Goal: Check status

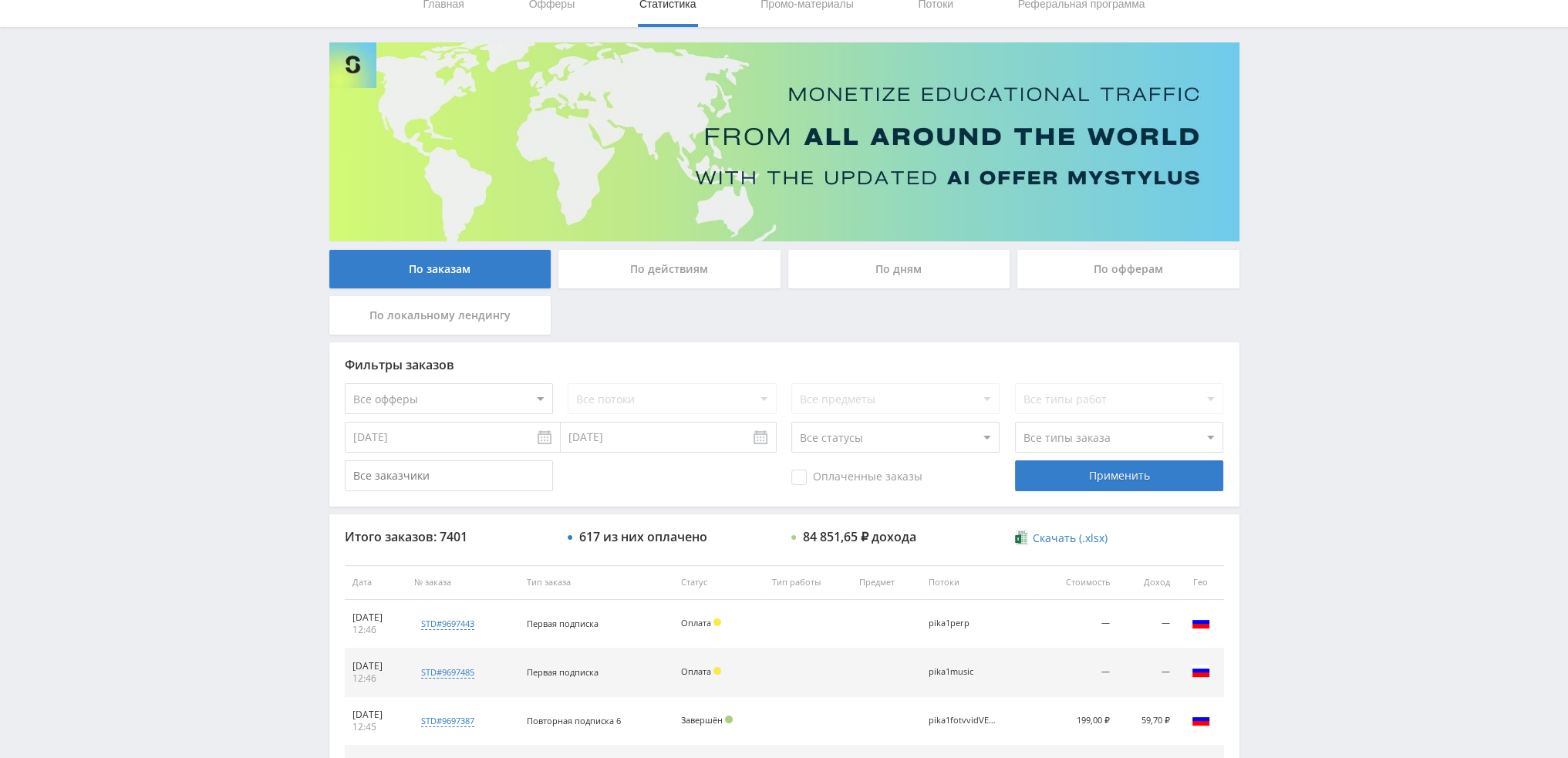
scroll to position [534, 0]
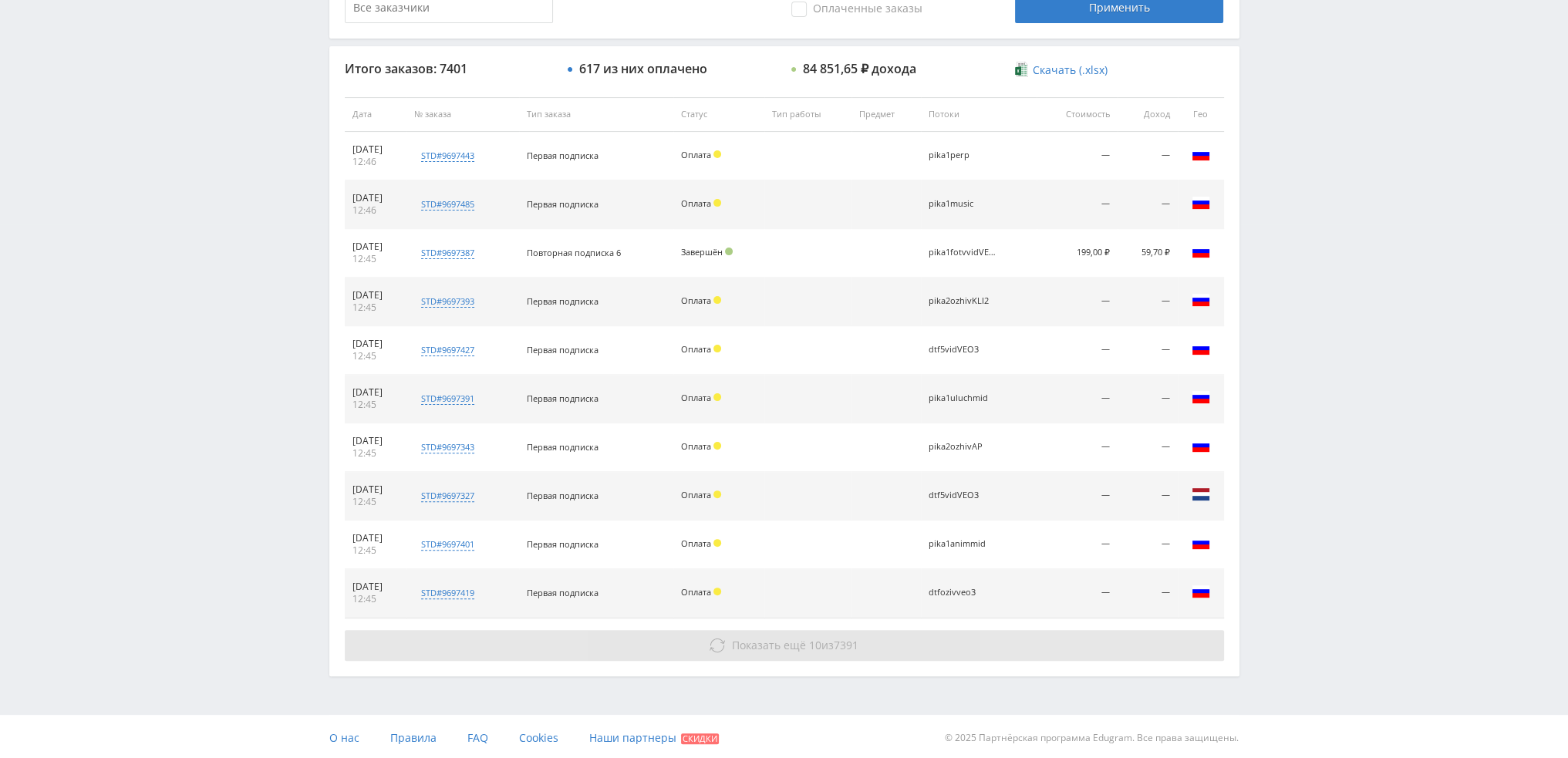
click at [750, 641] on span "Показать ещё" at bounding box center [768, 645] width 74 height 14
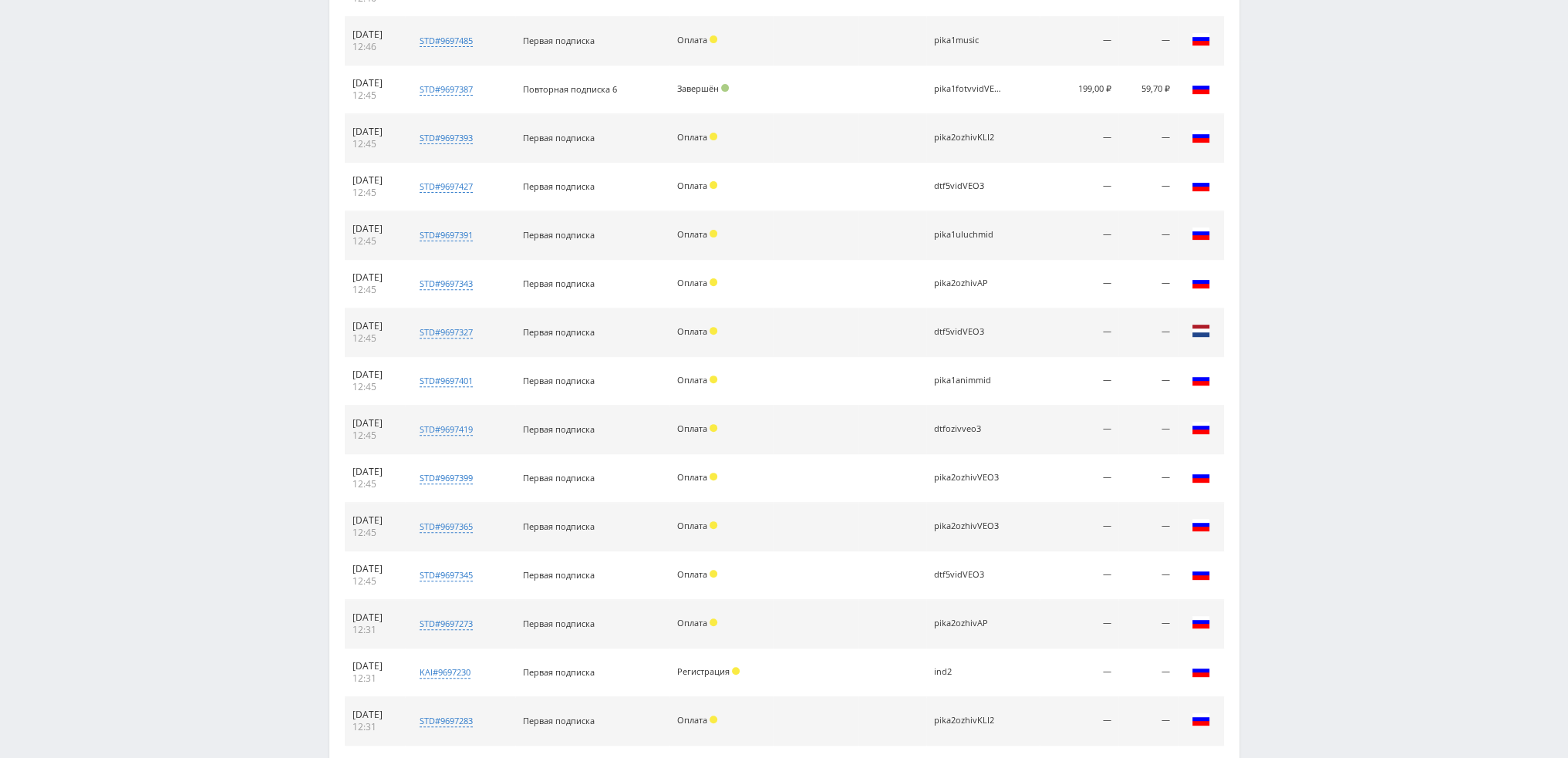
scroll to position [873, 0]
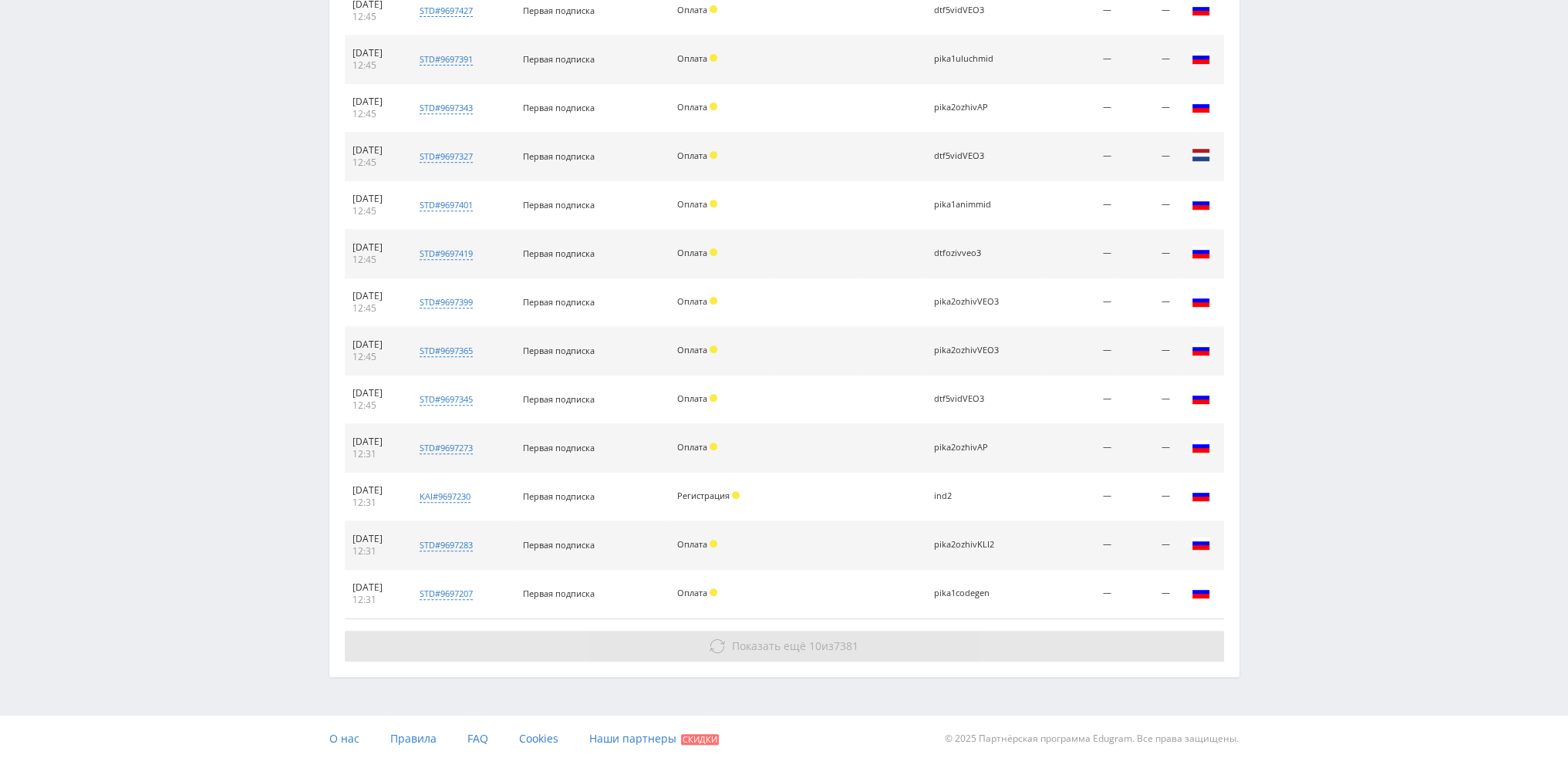
click at [850, 650] on button "Показать ещё 10 из 7381" at bounding box center [784, 646] width 879 height 30
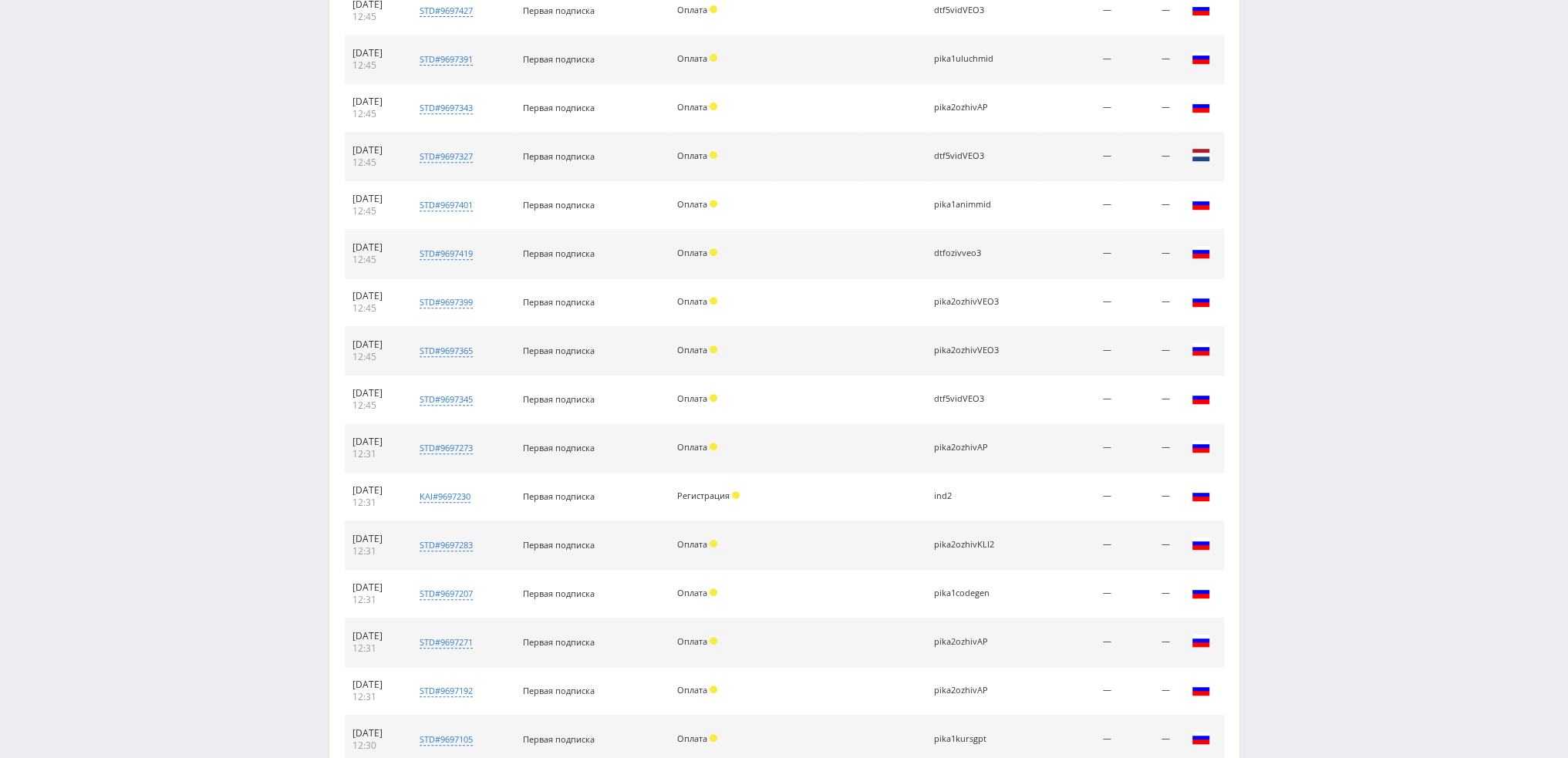
scroll to position [1213, 0]
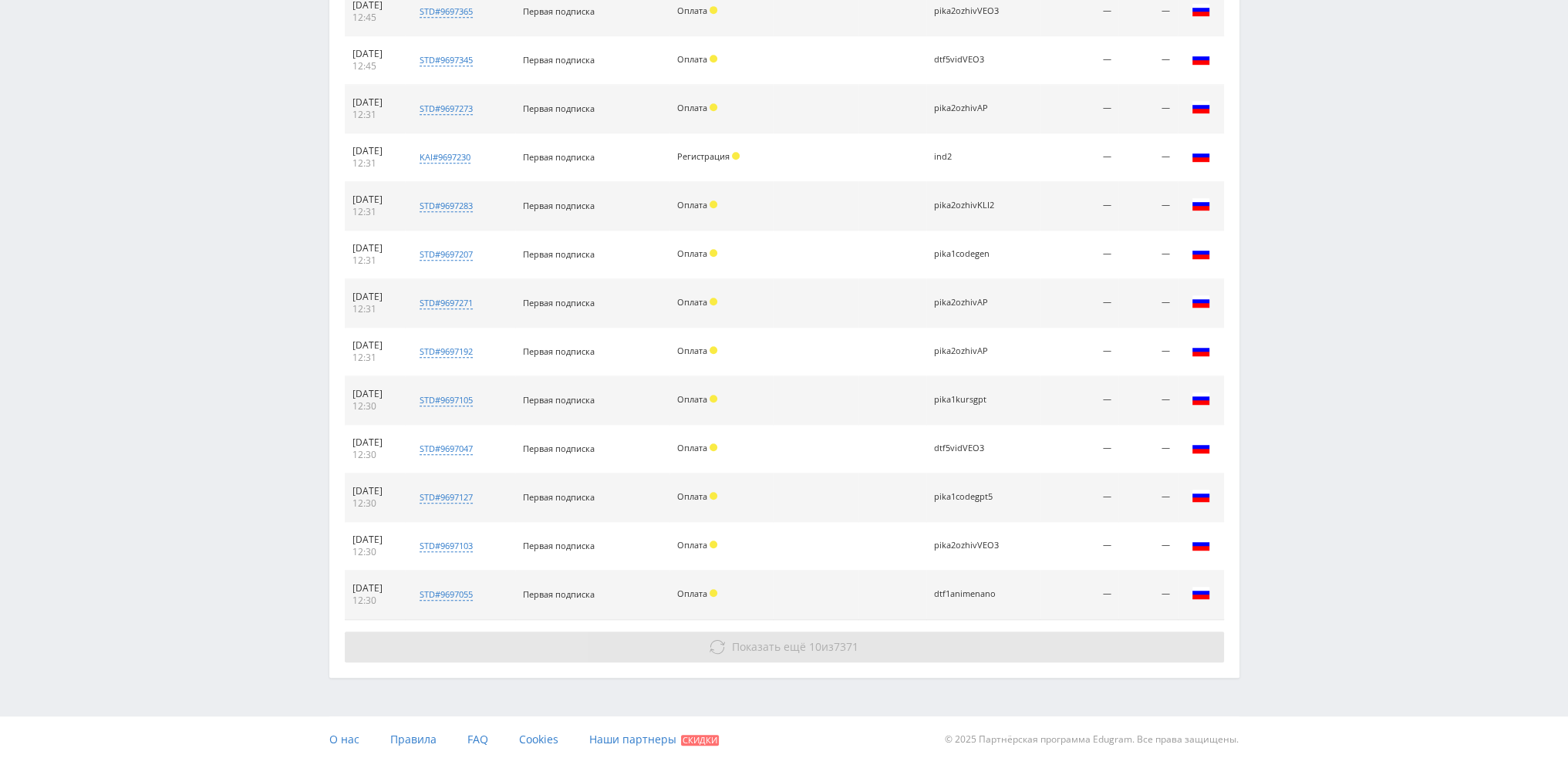
click at [850, 647] on span "7371" at bounding box center [845, 646] width 25 height 14
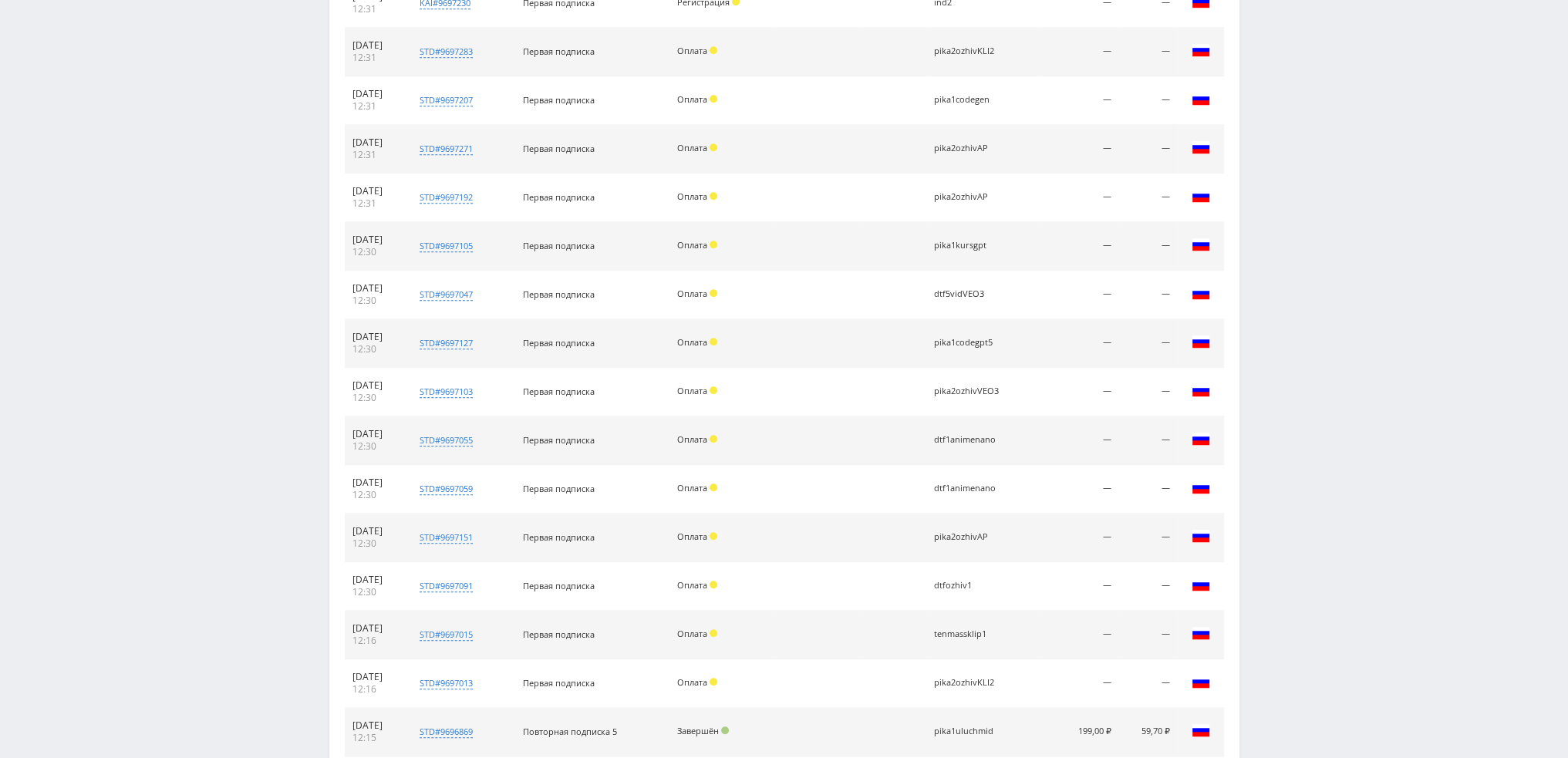
scroll to position [1552, 0]
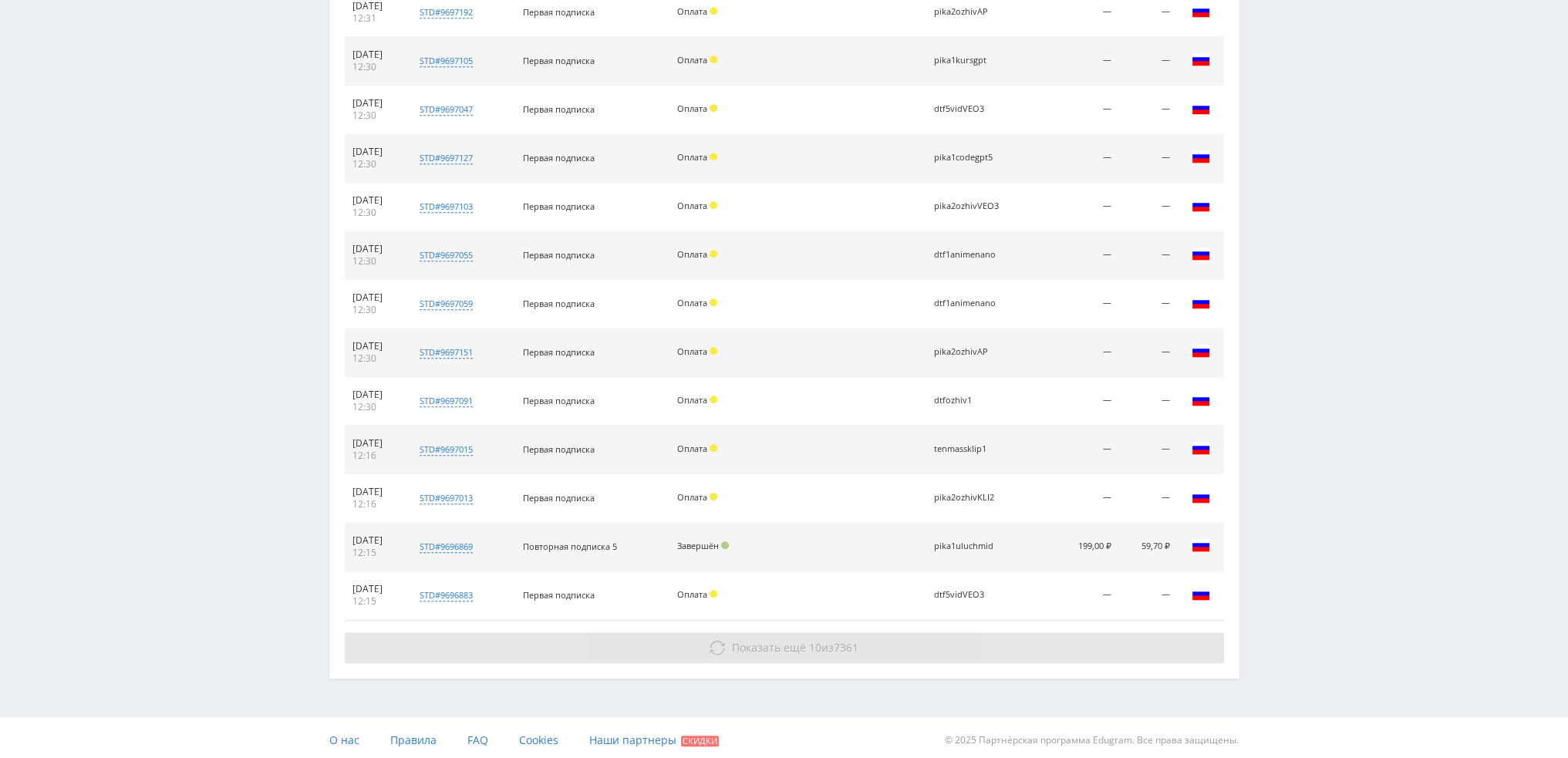
click at [829, 643] on span "Показать ещё 10 из 7361" at bounding box center [795, 647] width 126 height 14
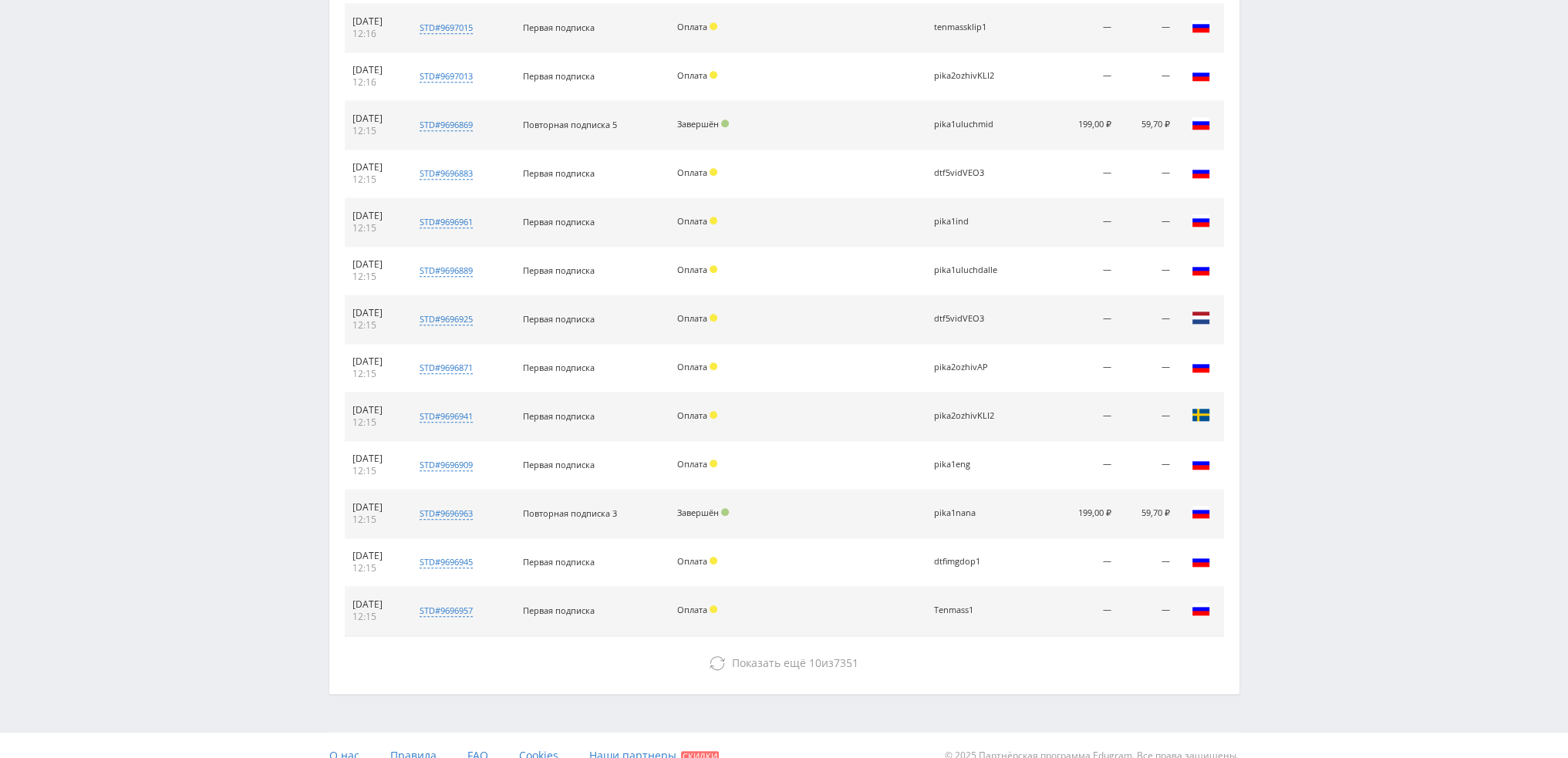
scroll to position [1987, 0]
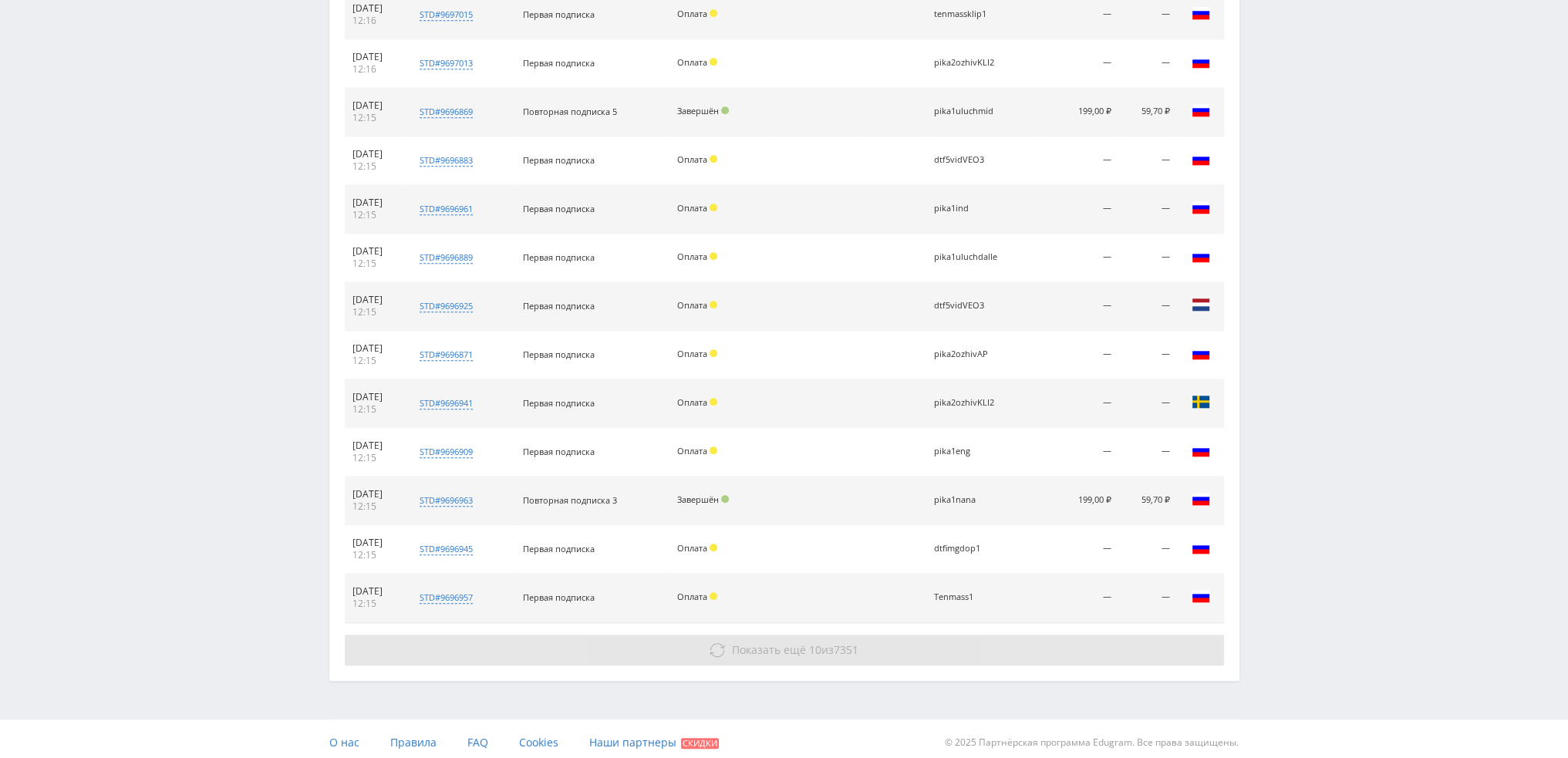
click at [836, 647] on span "7351" at bounding box center [845, 650] width 25 height 14
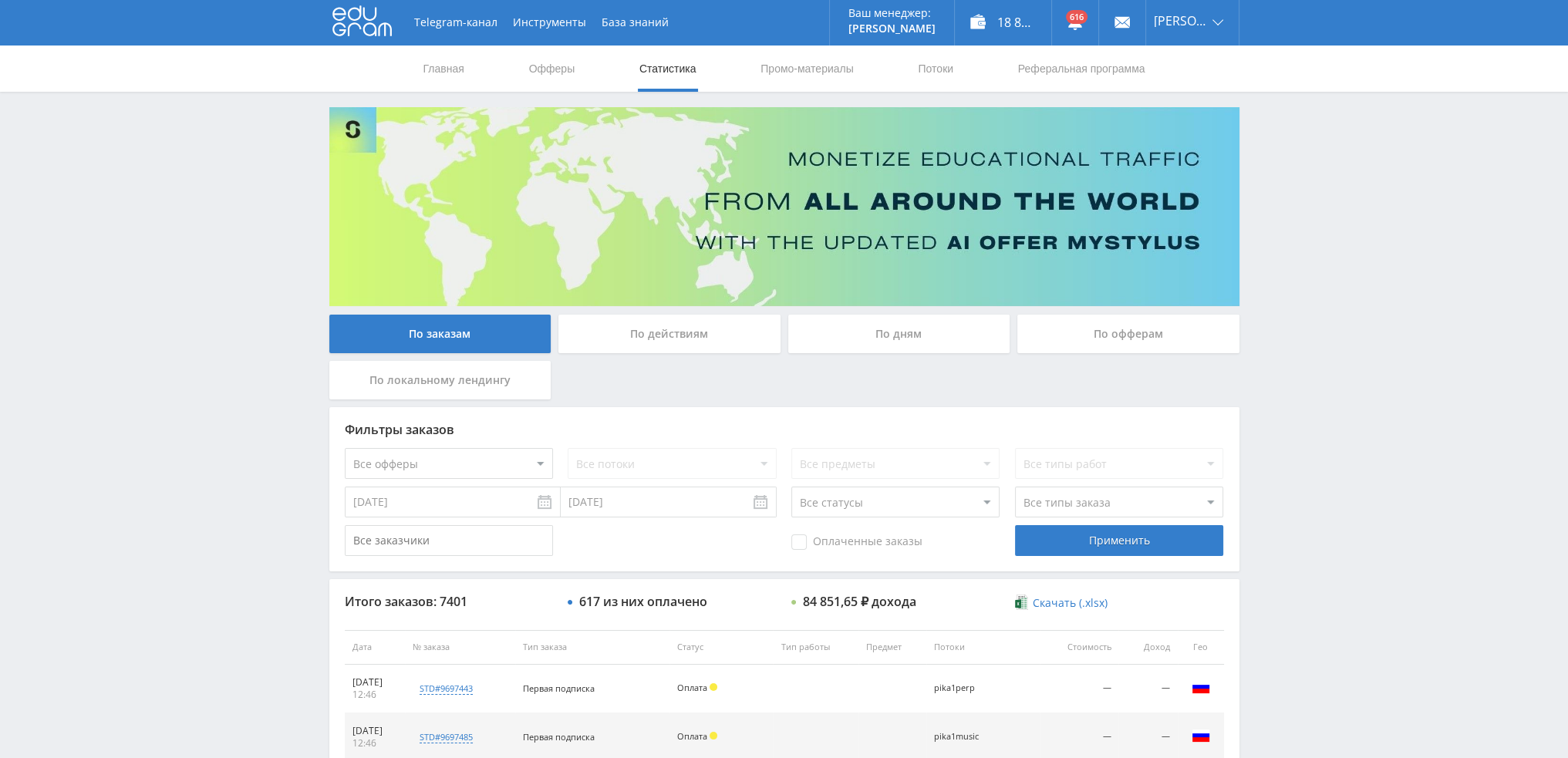
scroll to position [0, 0]
click at [887, 323] on div "По дням" at bounding box center [900, 335] width 222 height 39
click at [0, 0] on input "По дням" at bounding box center [0, 0] width 0 height 0
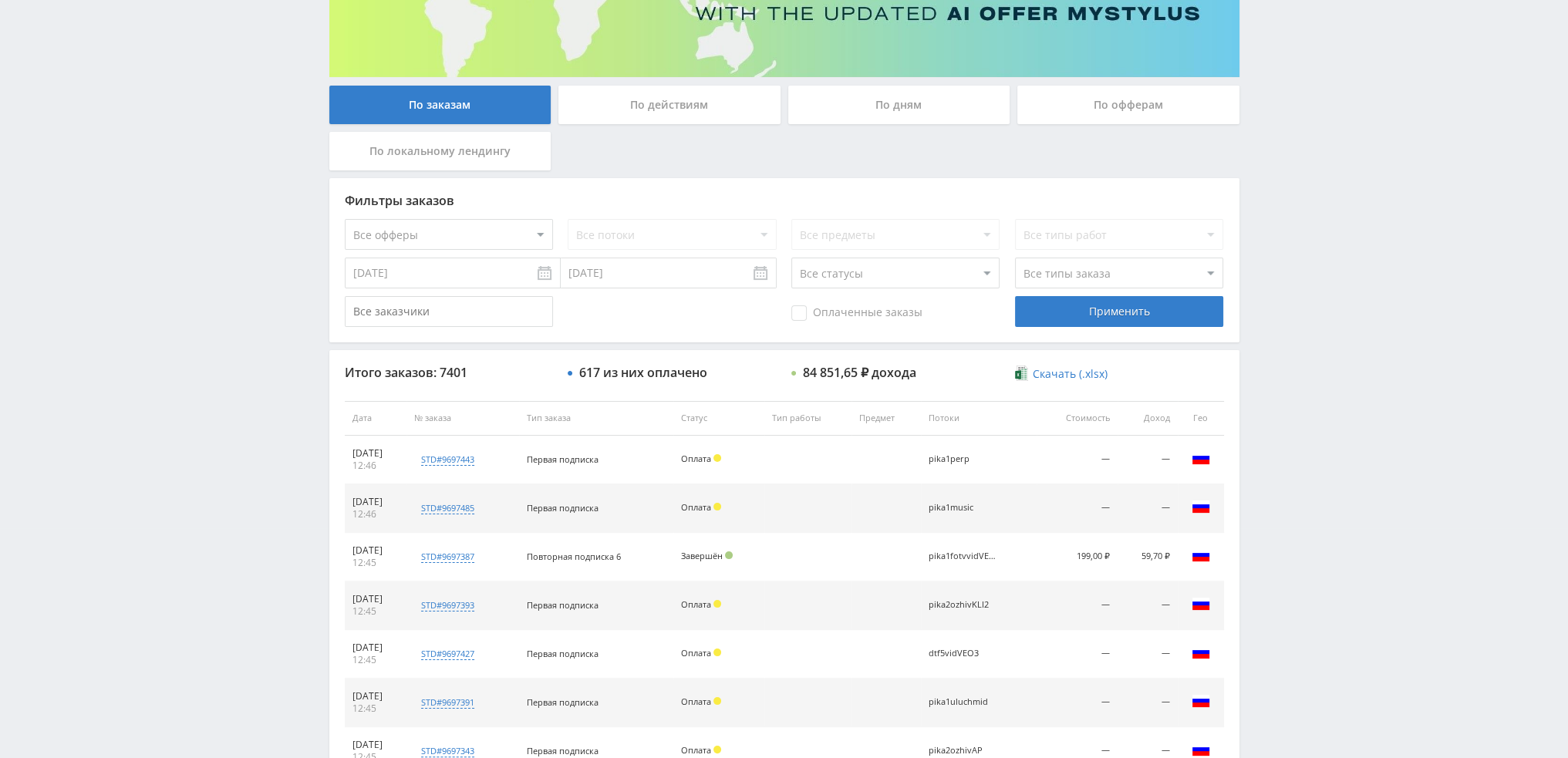
scroll to position [225, 0]
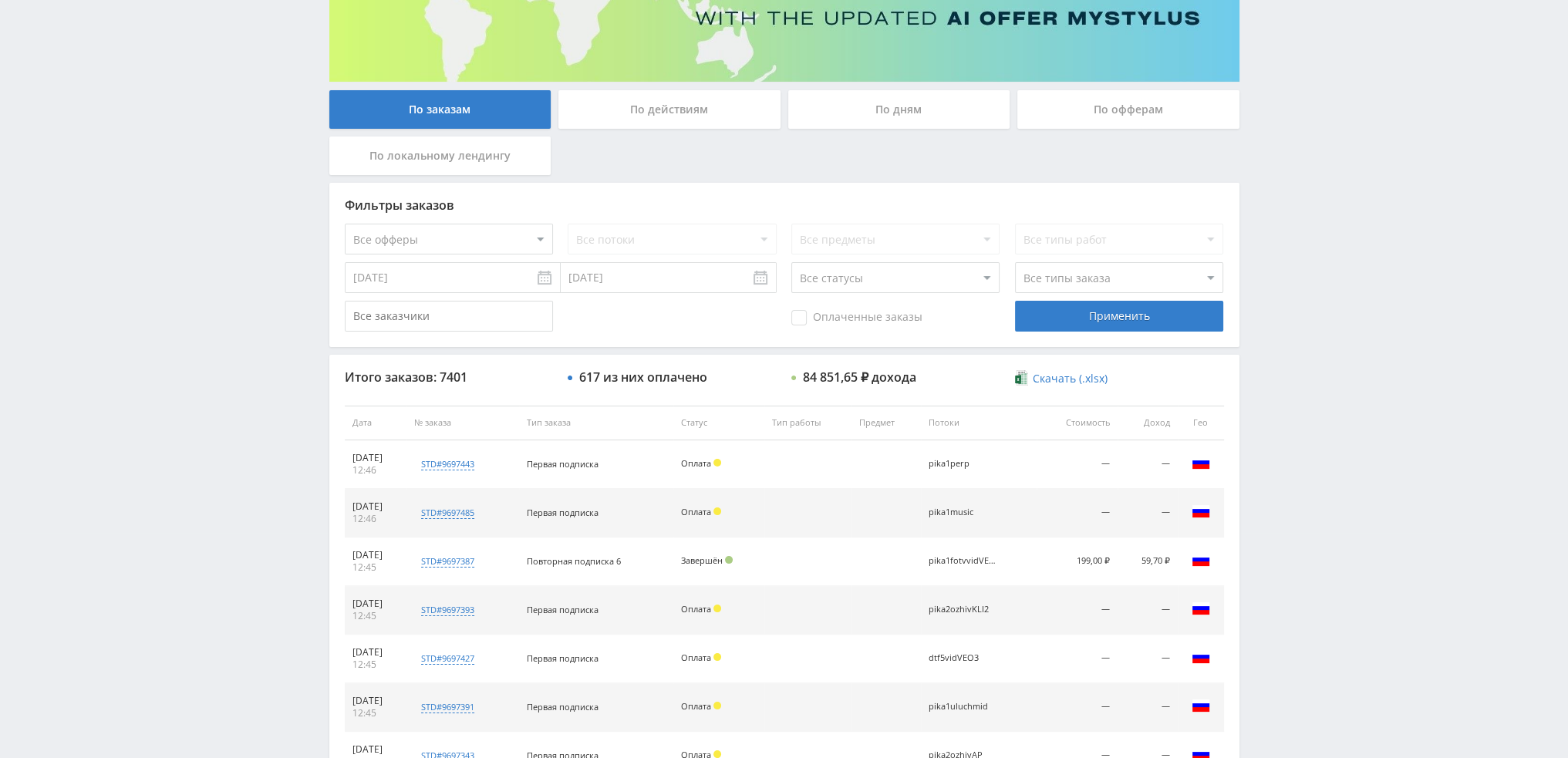
click at [929, 119] on div "По дням" at bounding box center [900, 110] width 222 height 39
click at [0, 0] on input "По дням" at bounding box center [0, 0] width 0 height 0
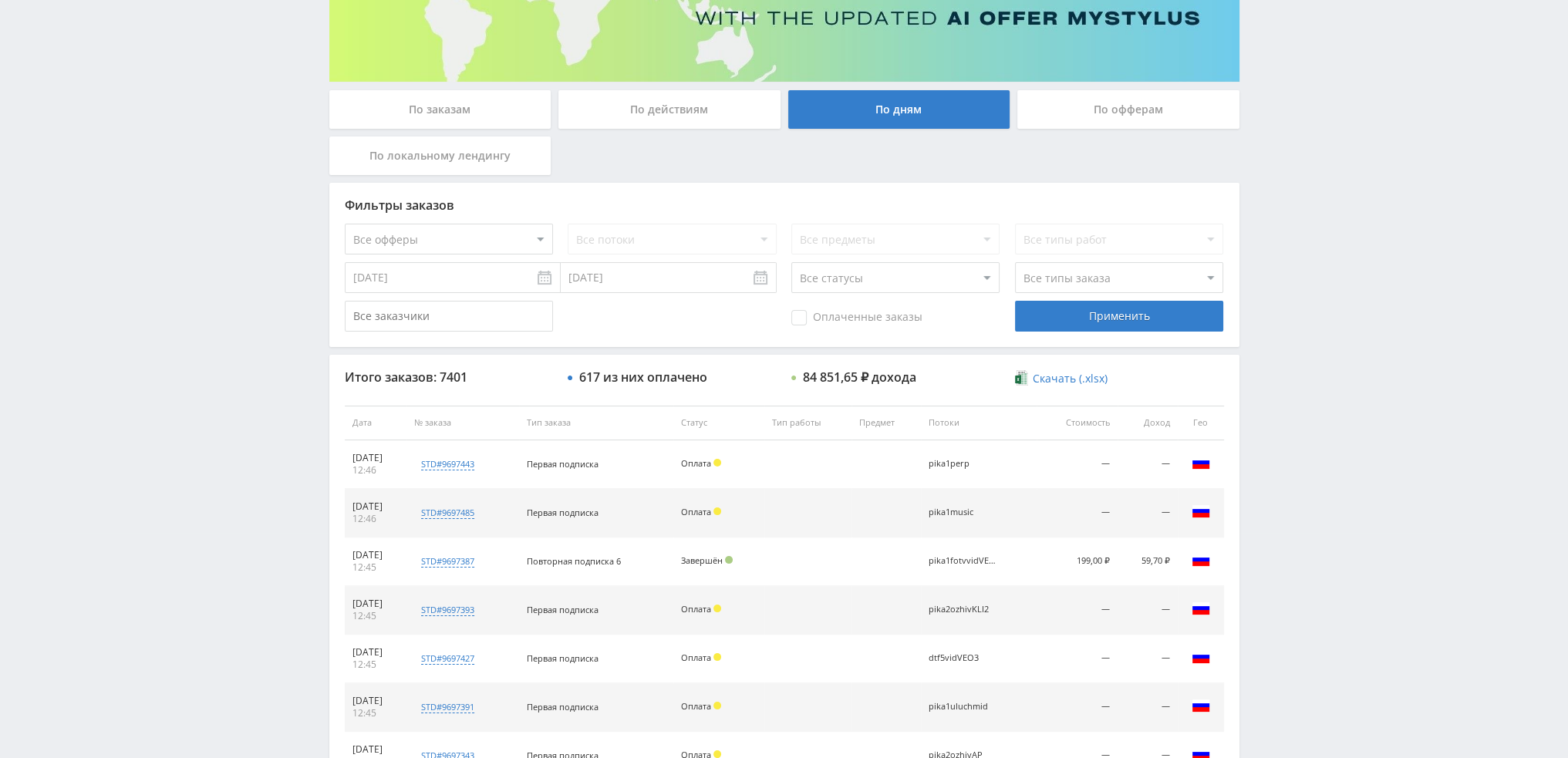
scroll to position [0, 0]
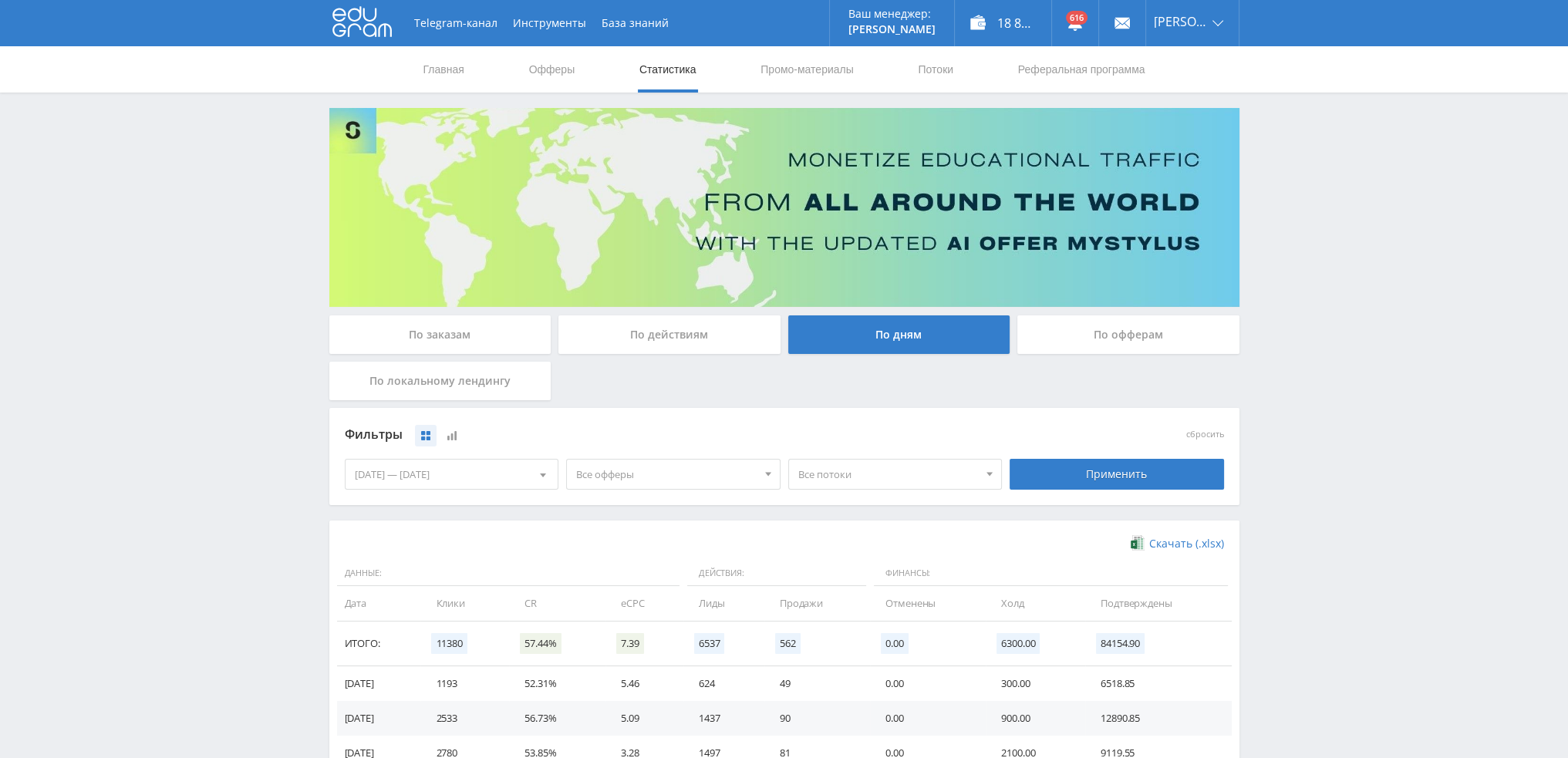
click at [577, 471] on span "Все офферы" at bounding box center [666, 474] width 180 height 30
click at [612, 632] on button "Study AI (RevShare)" at bounding box center [673, 635] width 213 height 21
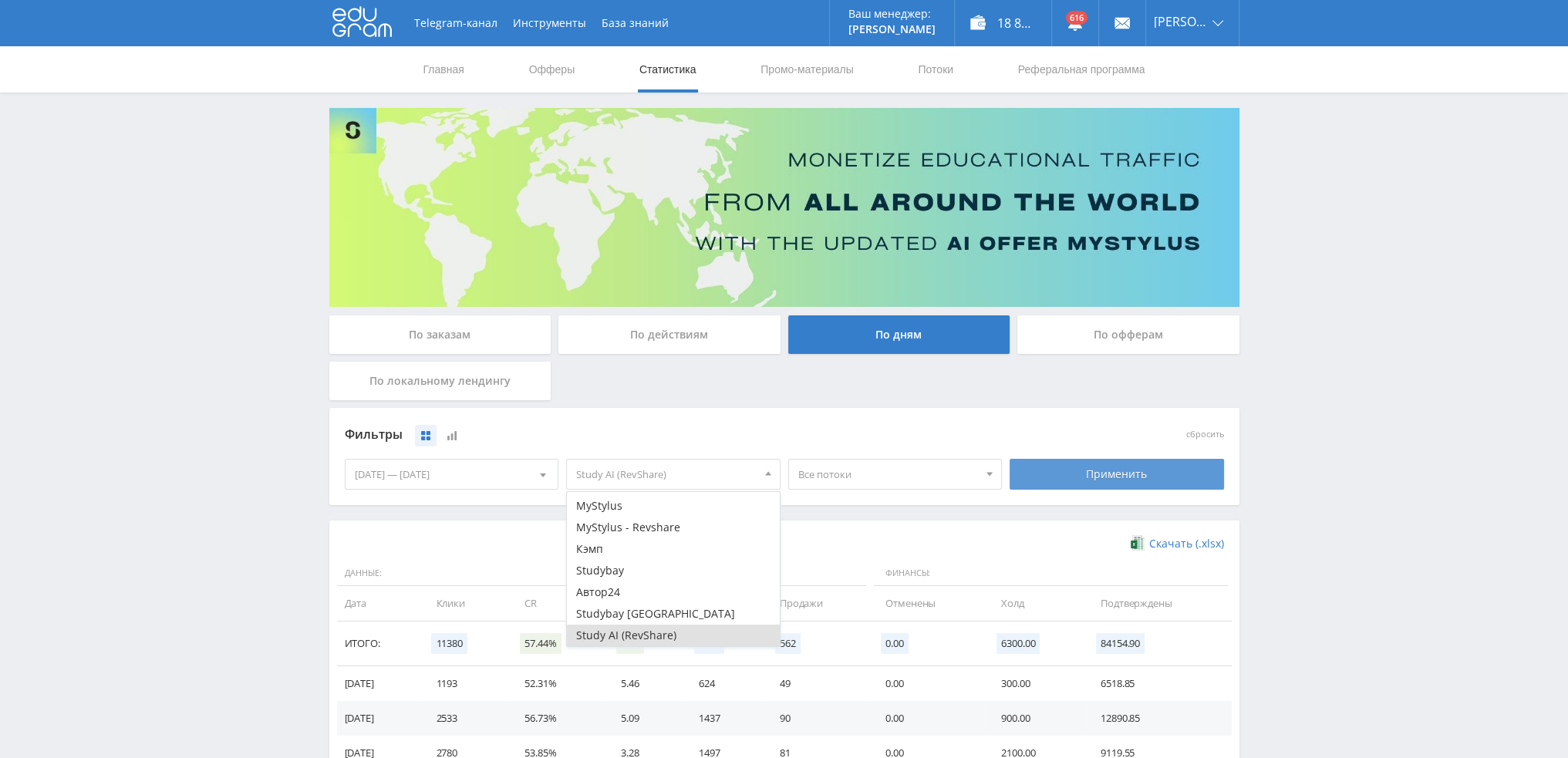
click at [1094, 479] on div "Применить" at bounding box center [1116, 474] width 214 height 30
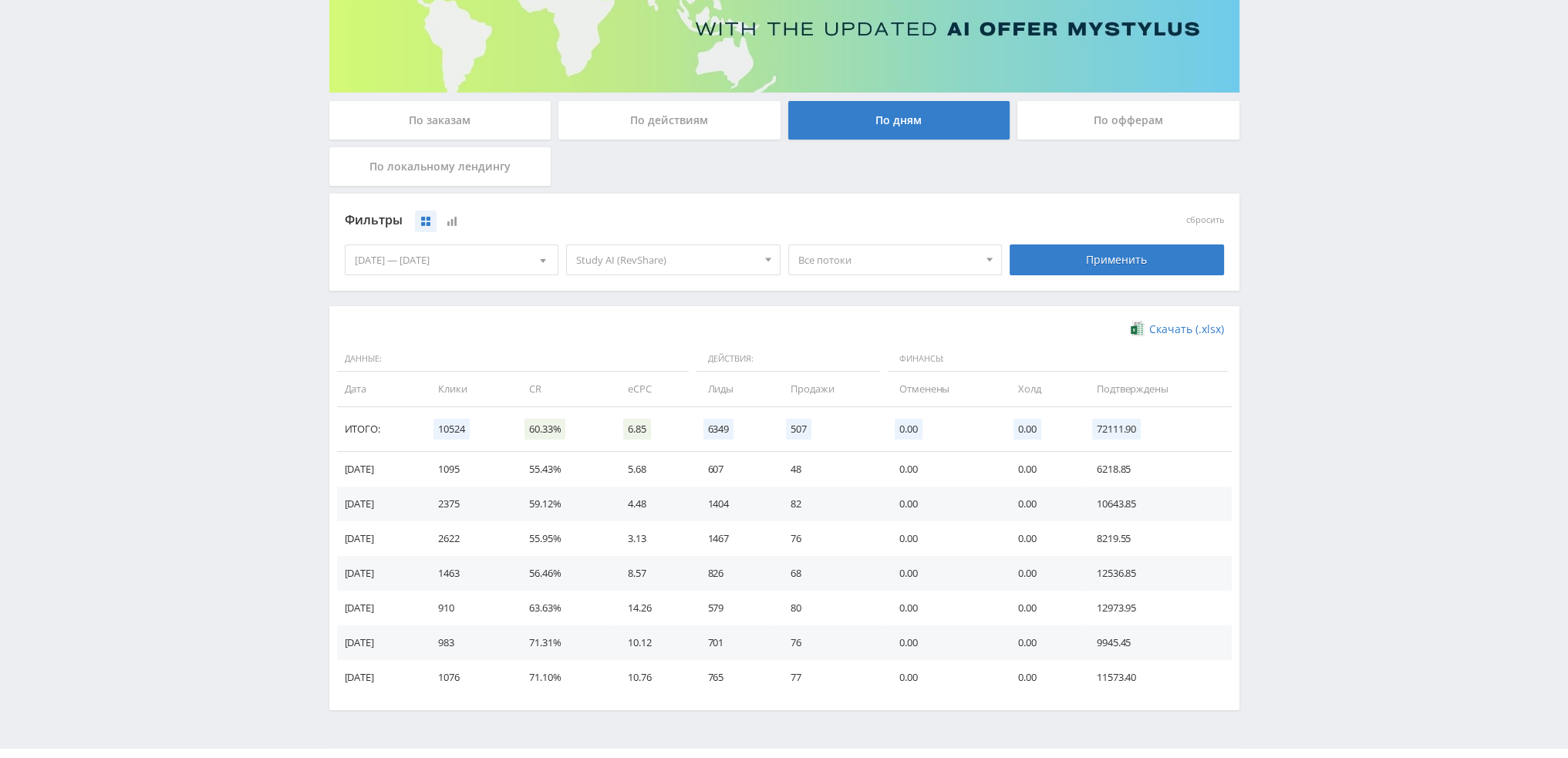
scroll to position [250, 0]
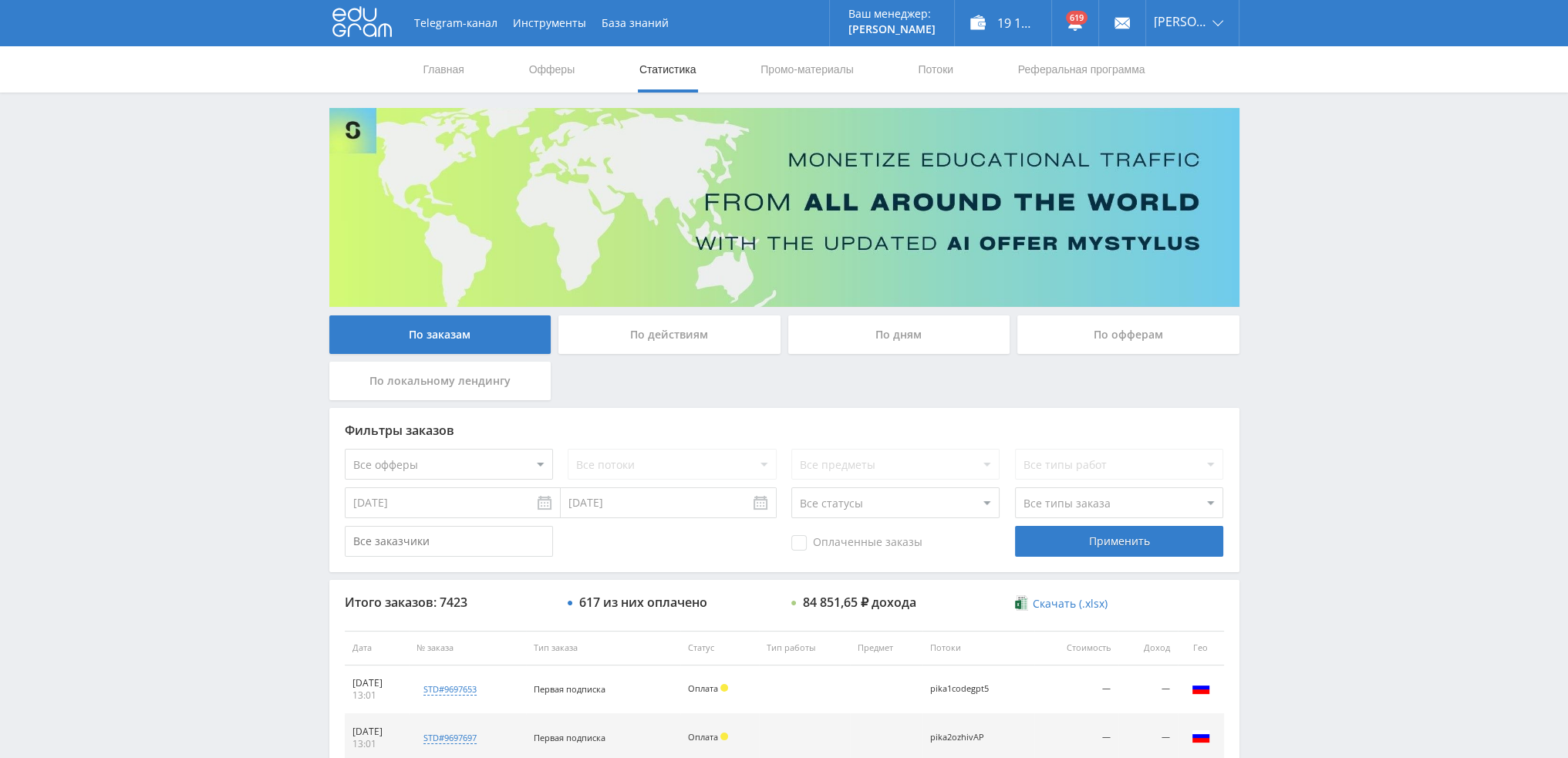
click at [919, 341] on div "По дням" at bounding box center [900, 335] width 222 height 39
click at [0, 0] on input "По дням" at bounding box center [0, 0] width 0 height 0
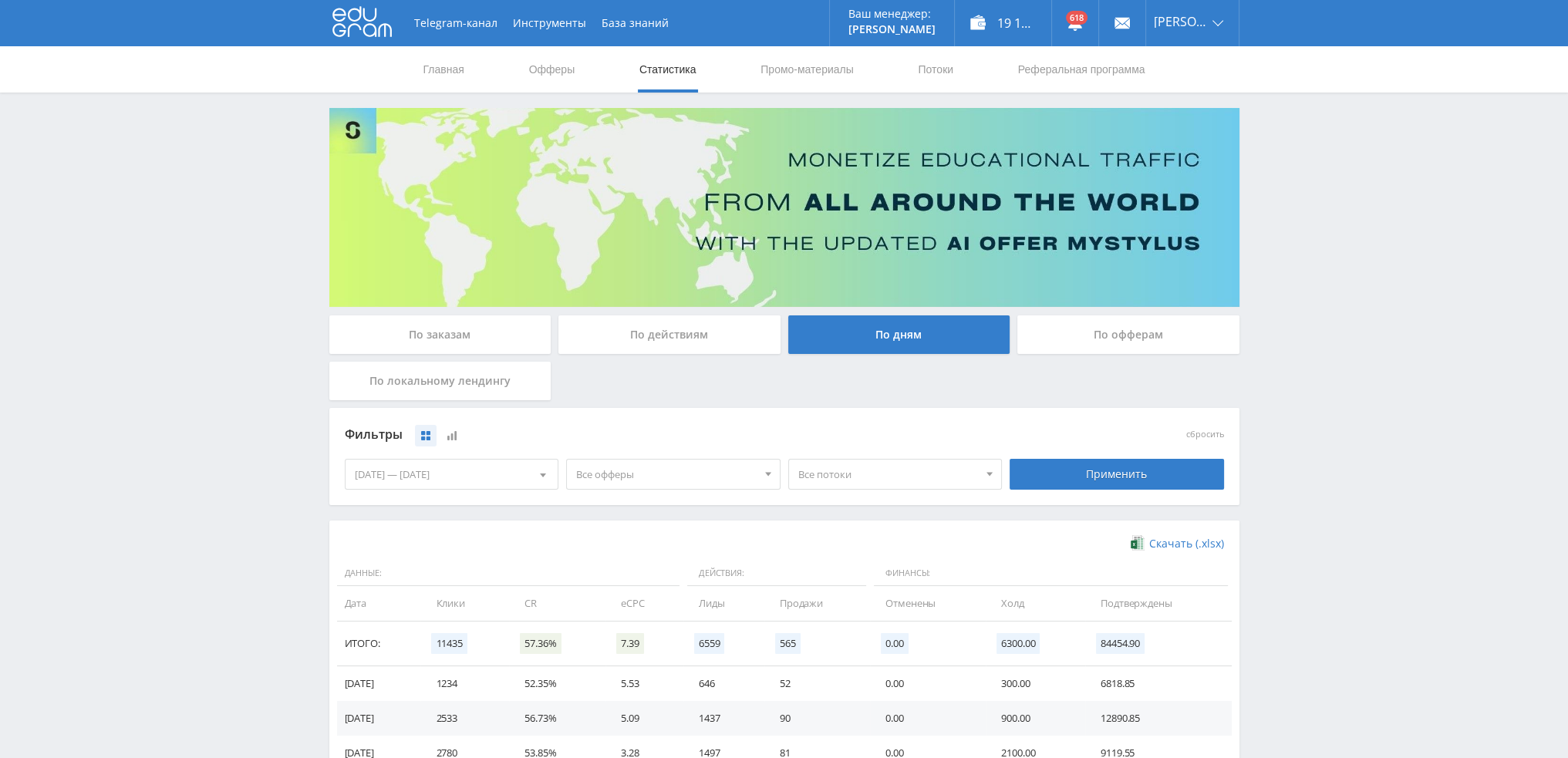
click at [1477, 285] on div "Telegram-канал Инструменты База знаний Ваш менеджер: Valeria Valeria Online @va…" at bounding box center [784, 505] width 1568 height 1010
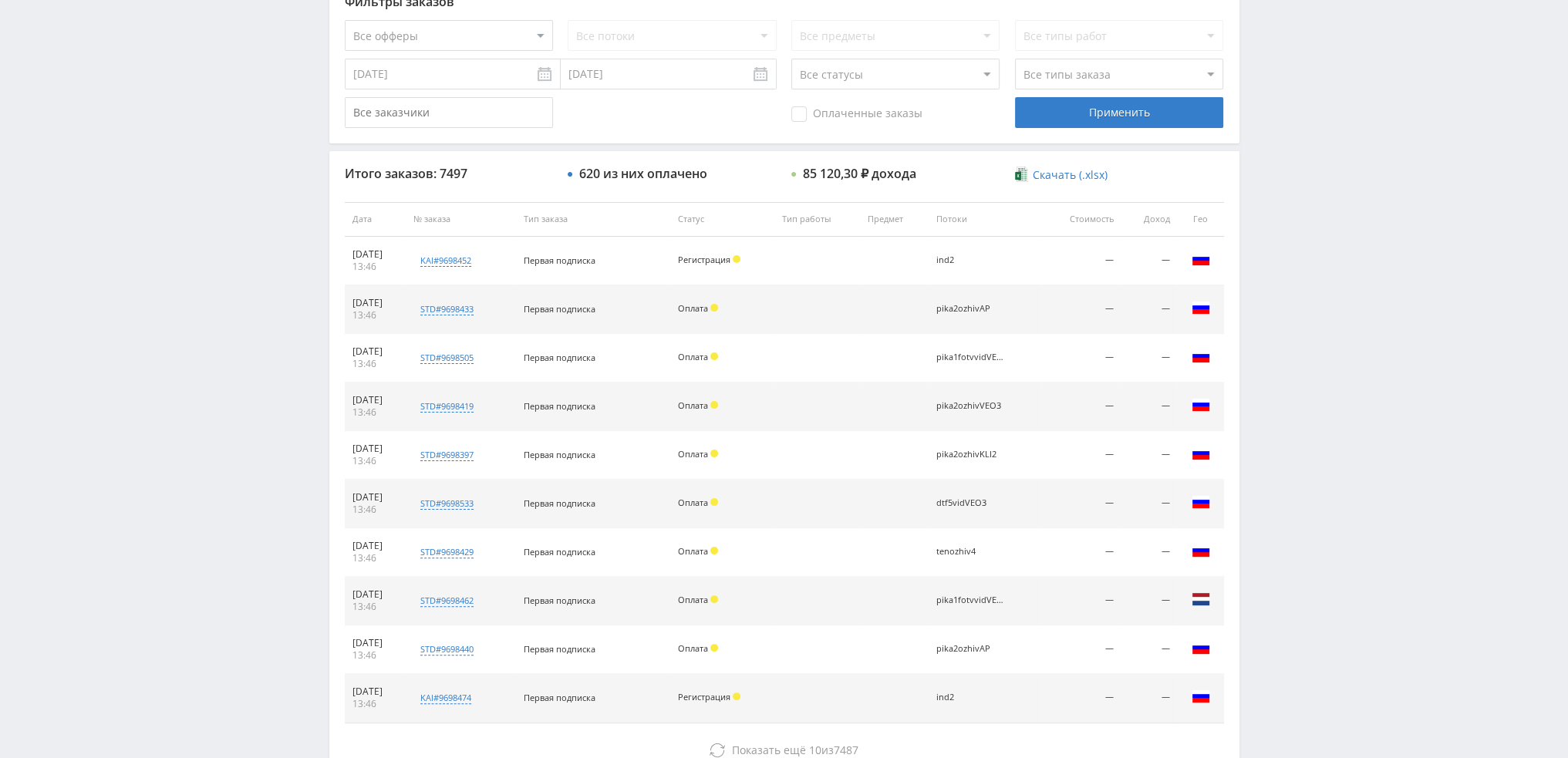
scroll to position [534, 0]
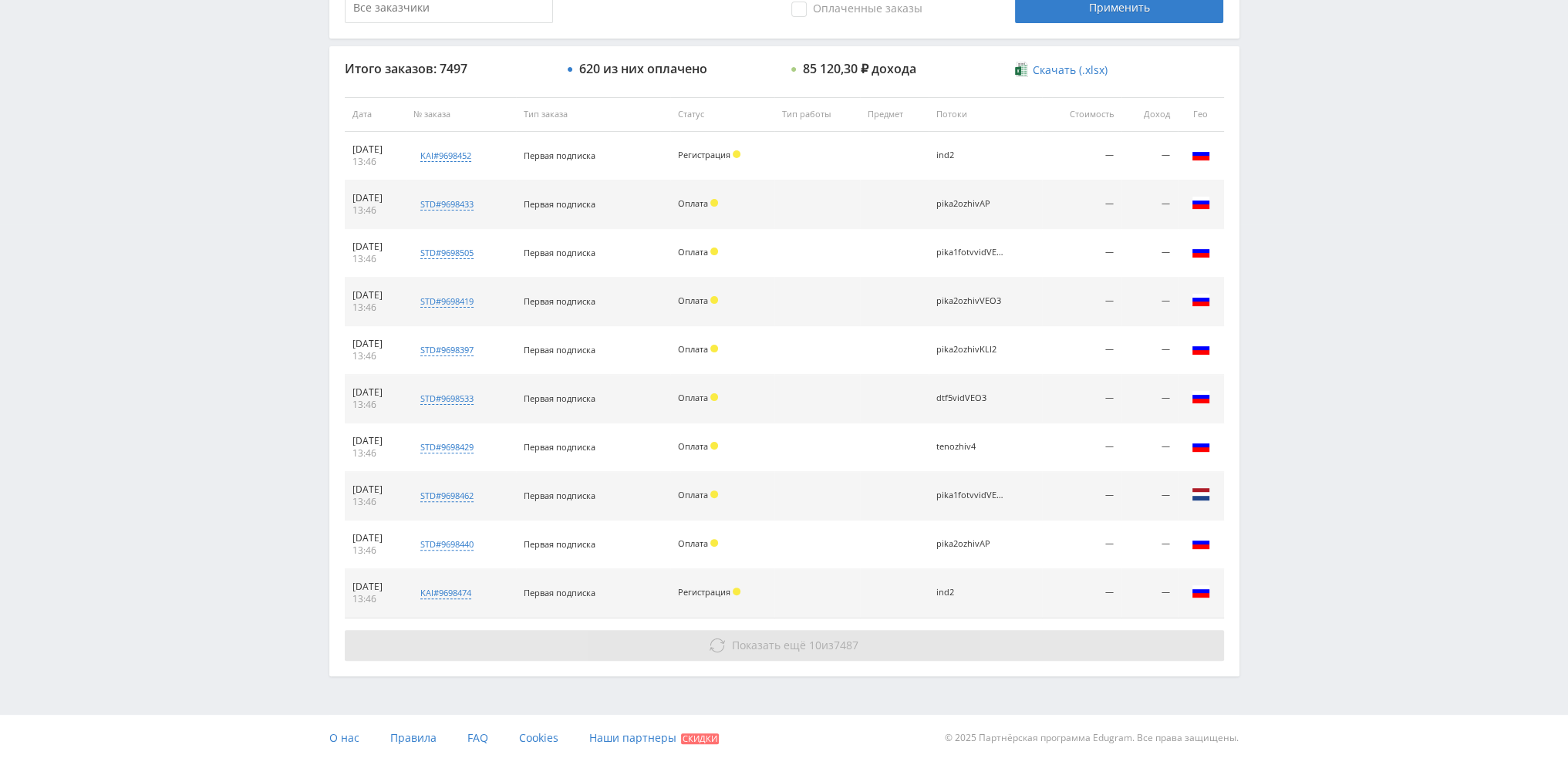
click at [750, 638] on span "Показать ещё" at bounding box center [768, 645] width 74 height 14
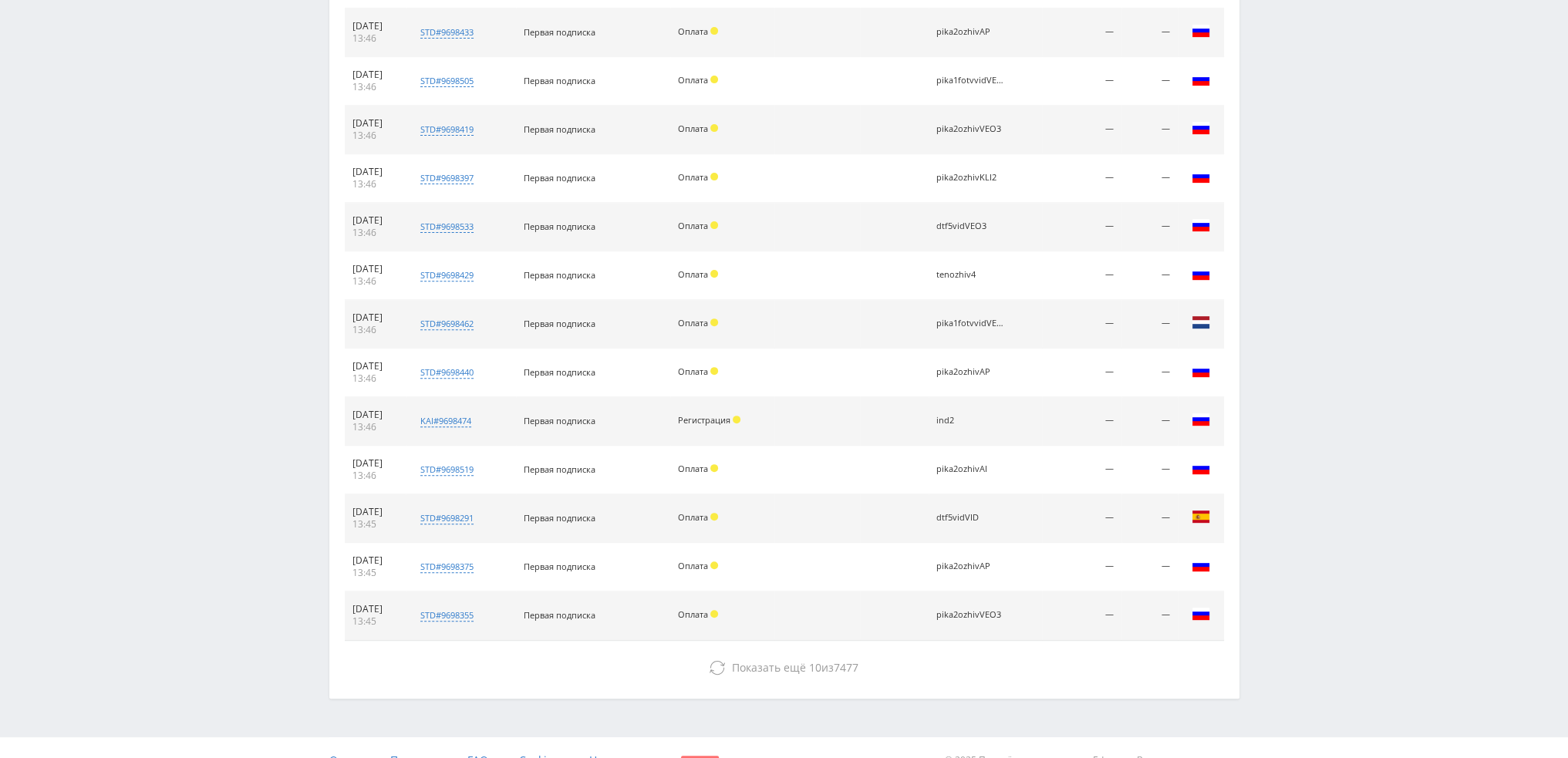
scroll to position [728, 0]
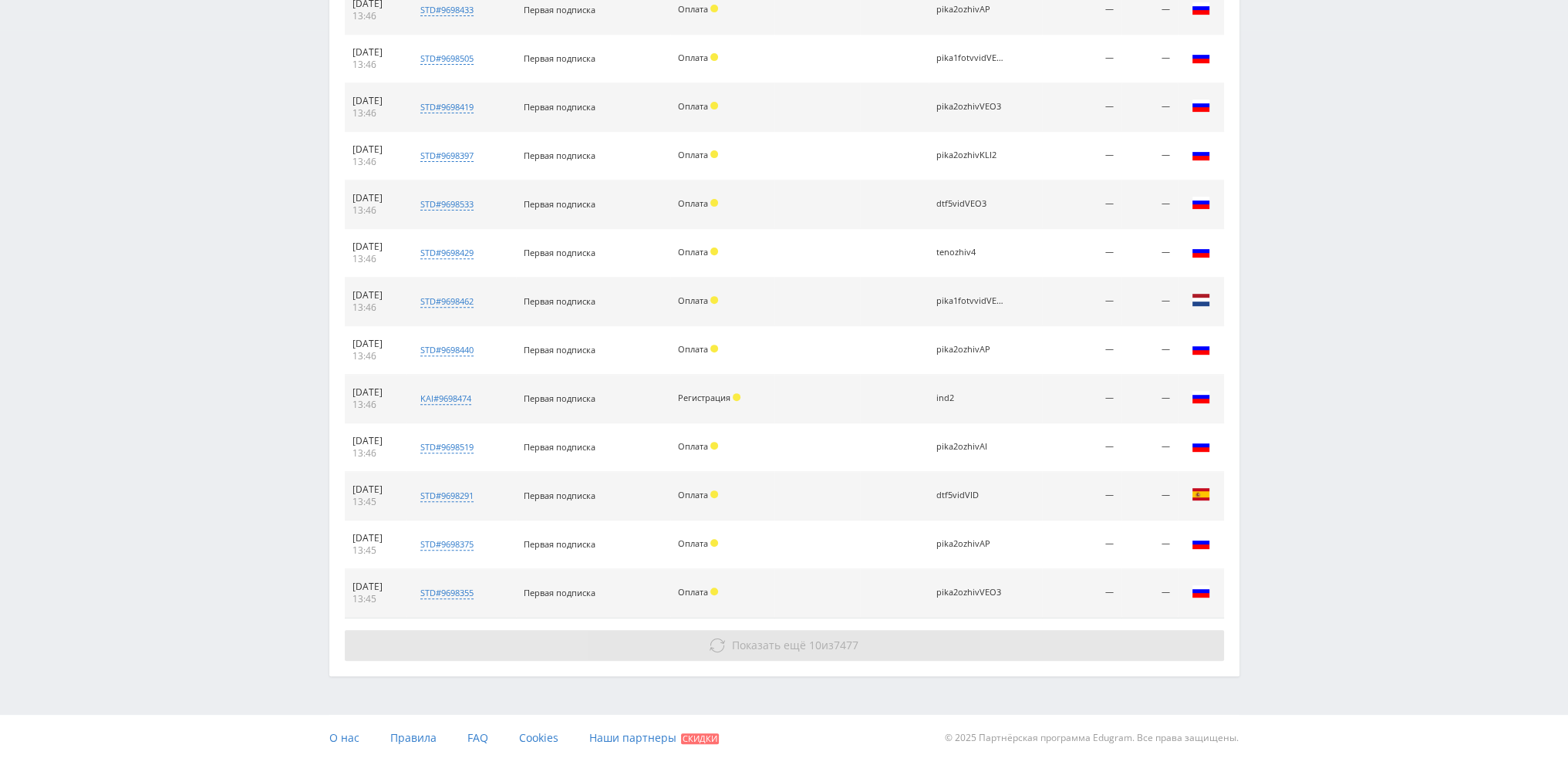
click at [763, 641] on span "Показать ещё" at bounding box center [768, 645] width 74 height 14
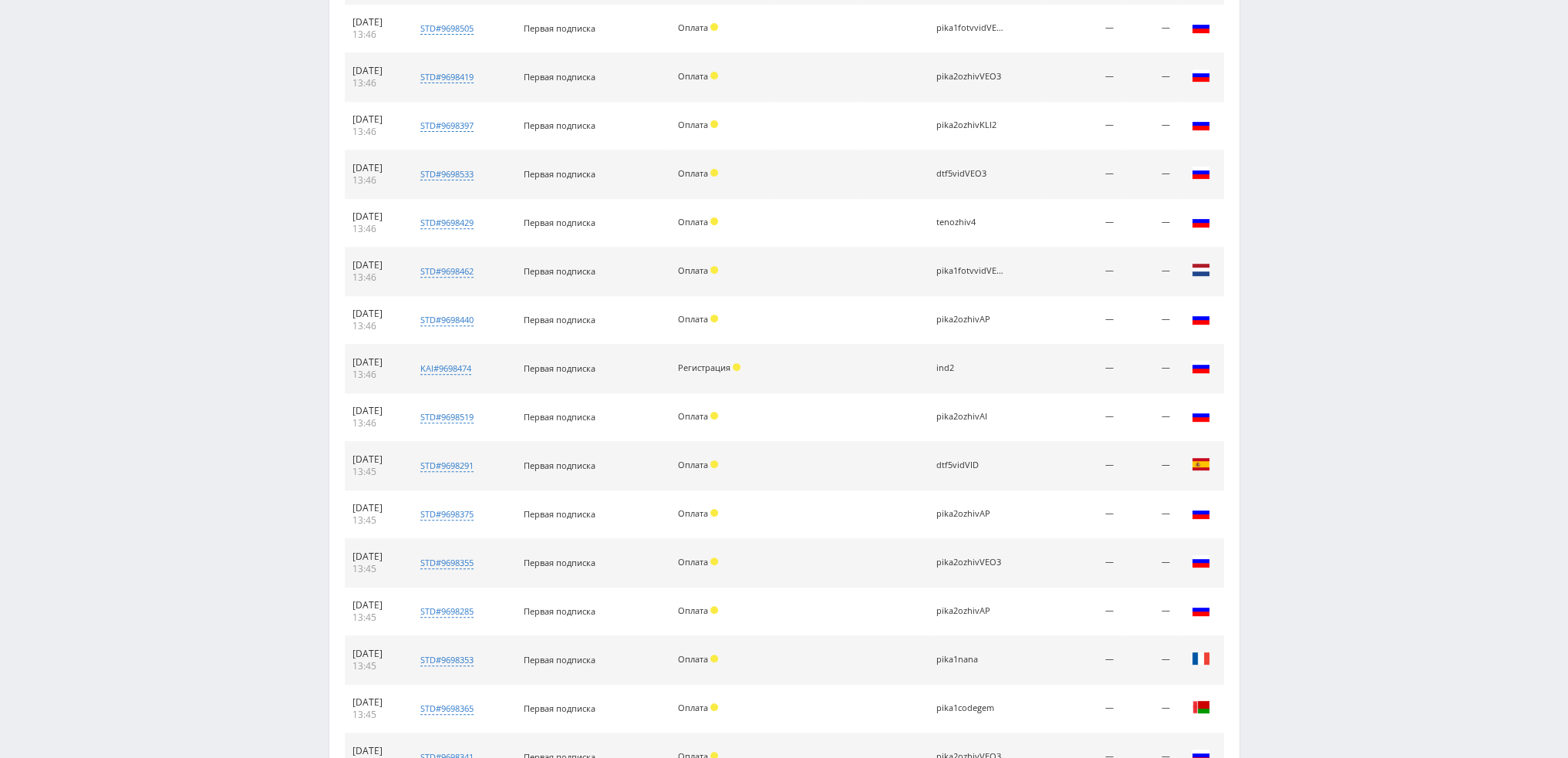
scroll to position [1067, 0]
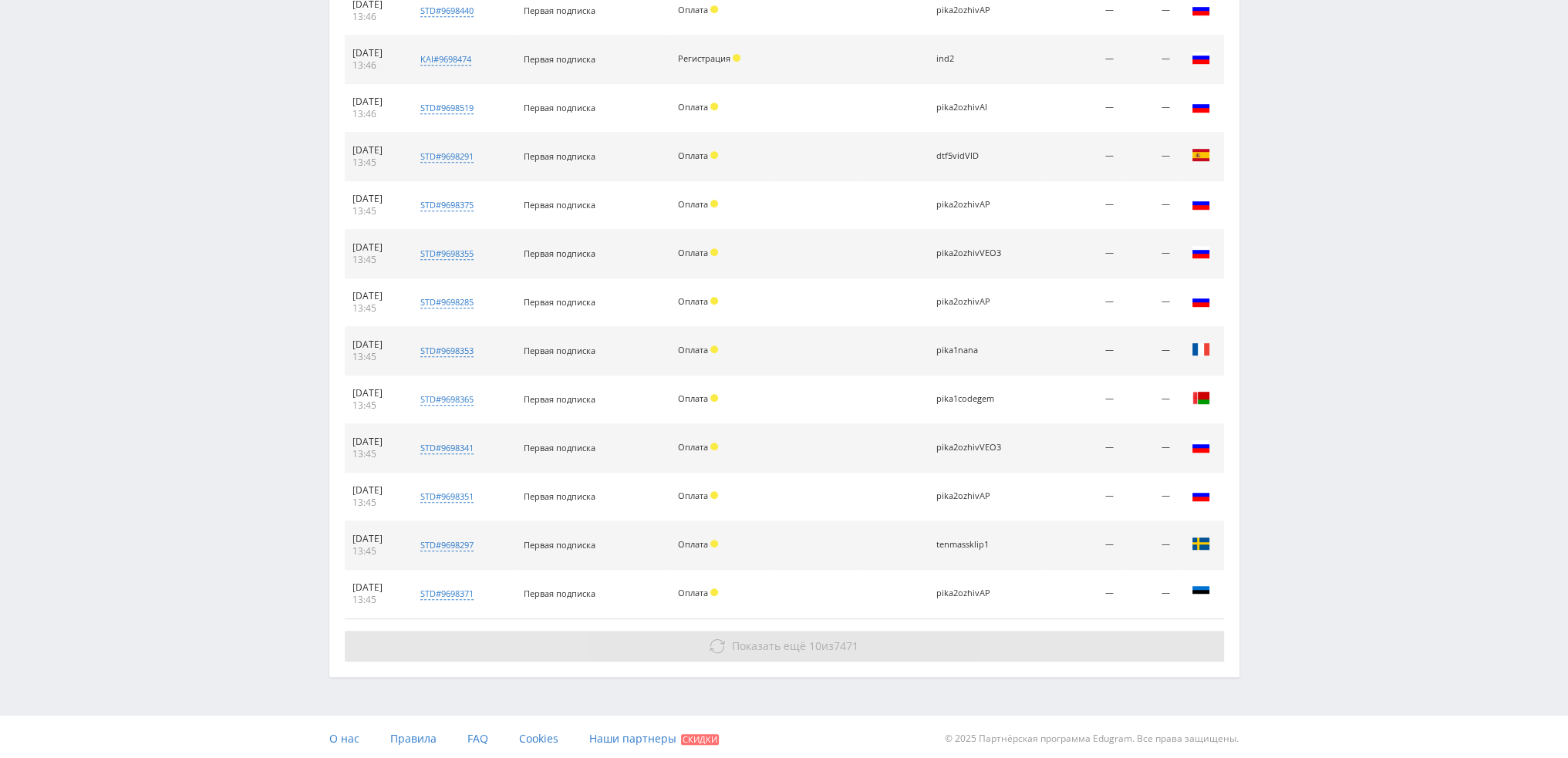
click at [764, 641] on span "Показать ещё" at bounding box center [768, 645] width 74 height 14
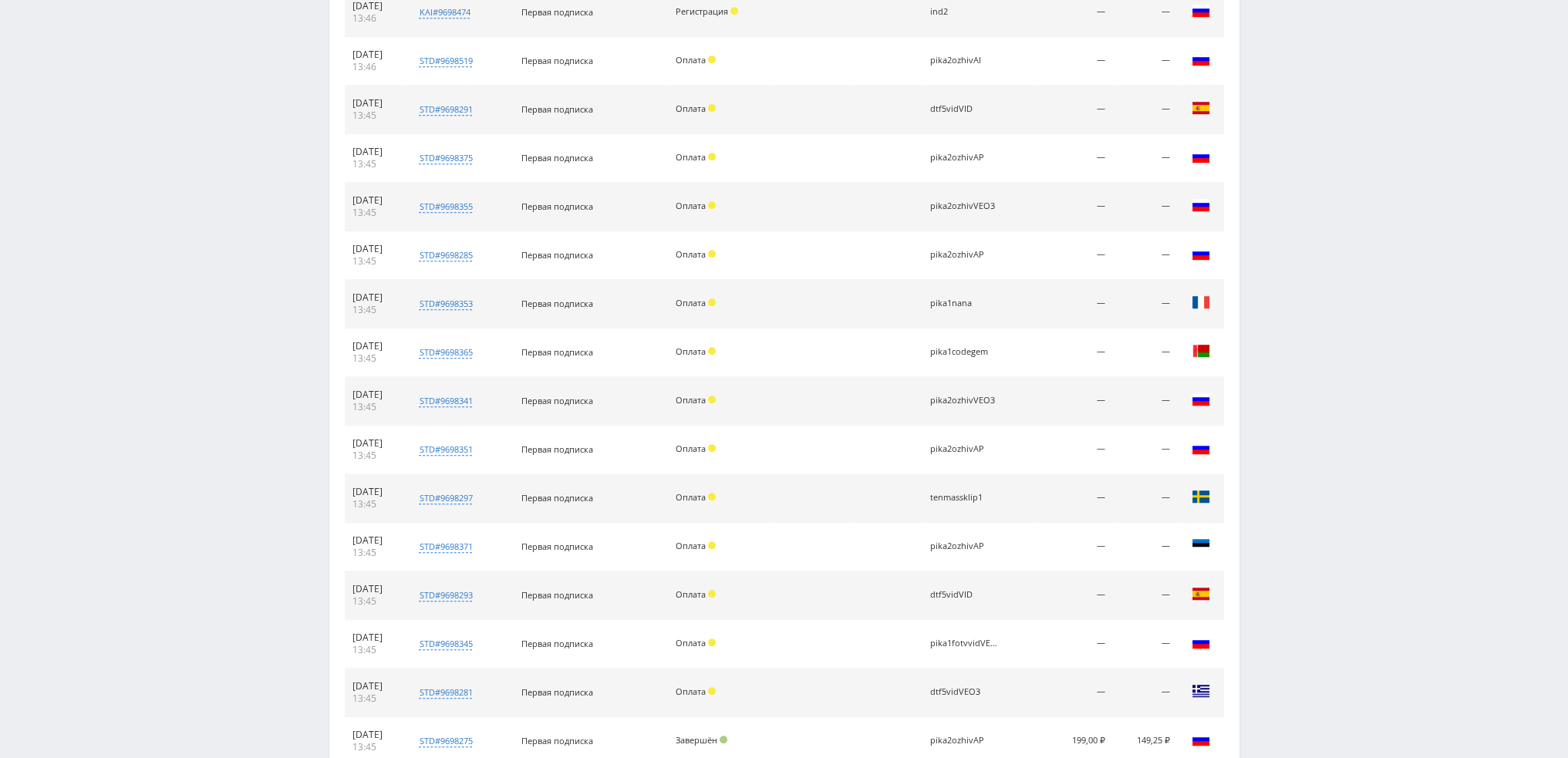
scroll to position [1261, 0]
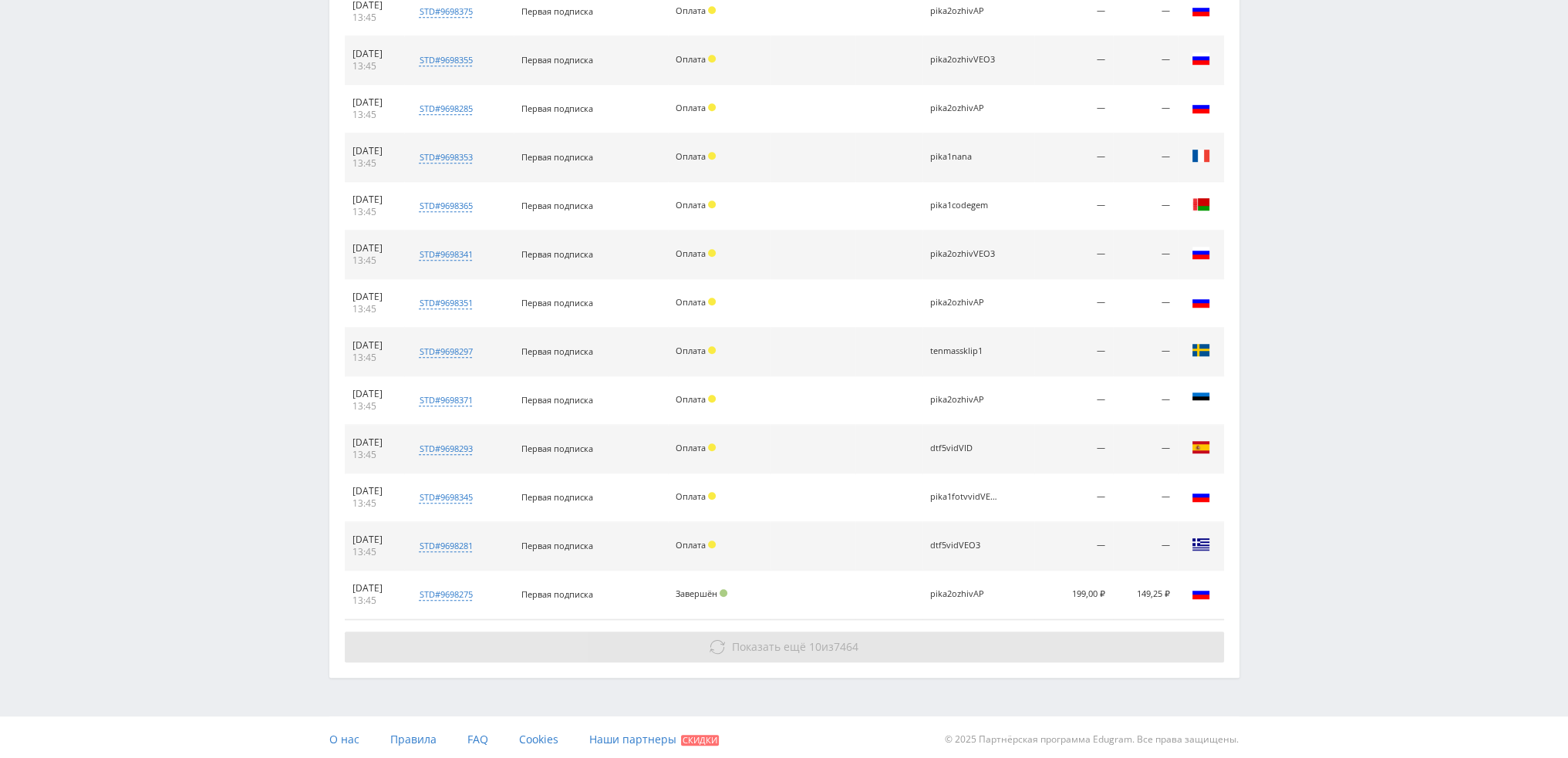
click at [767, 650] on span "Показать ещё" at bounding box center [768, 646] width 74 height 14
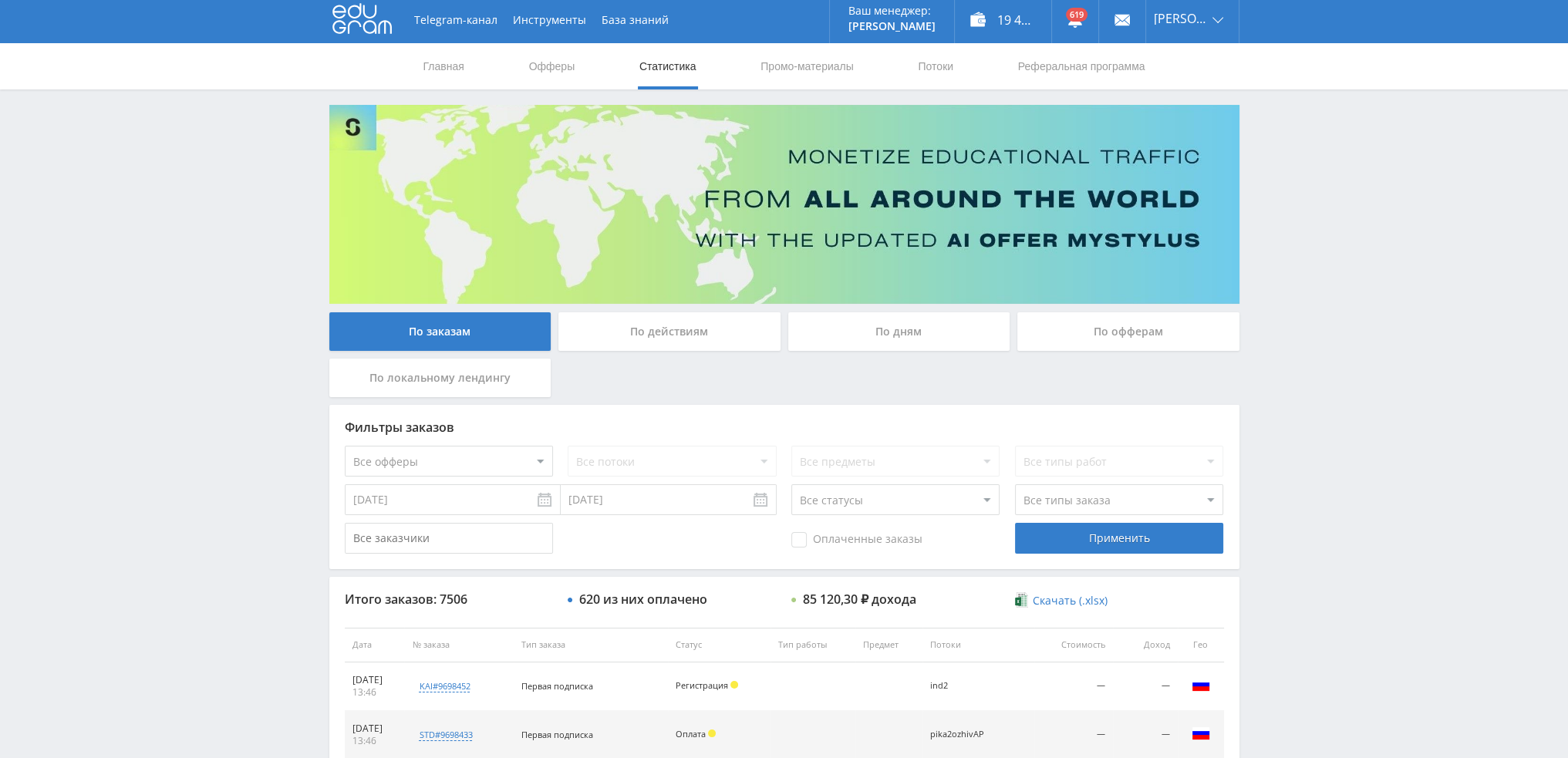
scroll to position [0, 0]
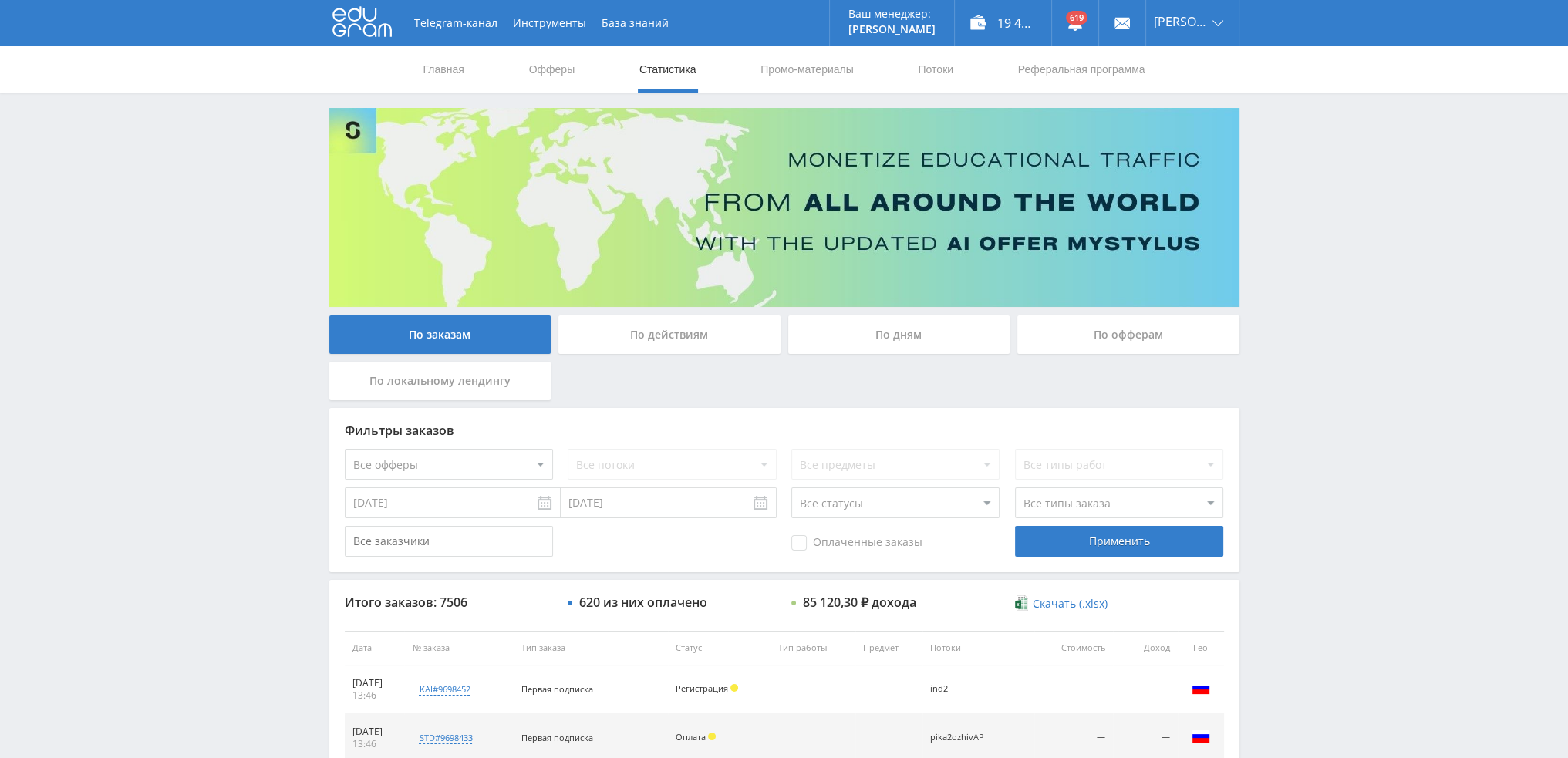
click at [867, 340] on div "По дням" at bounding box center [900, 335] width 222 height 39
click at [0, 0] on input "По дням" at bounding box center [0, 0] width 0 height 0
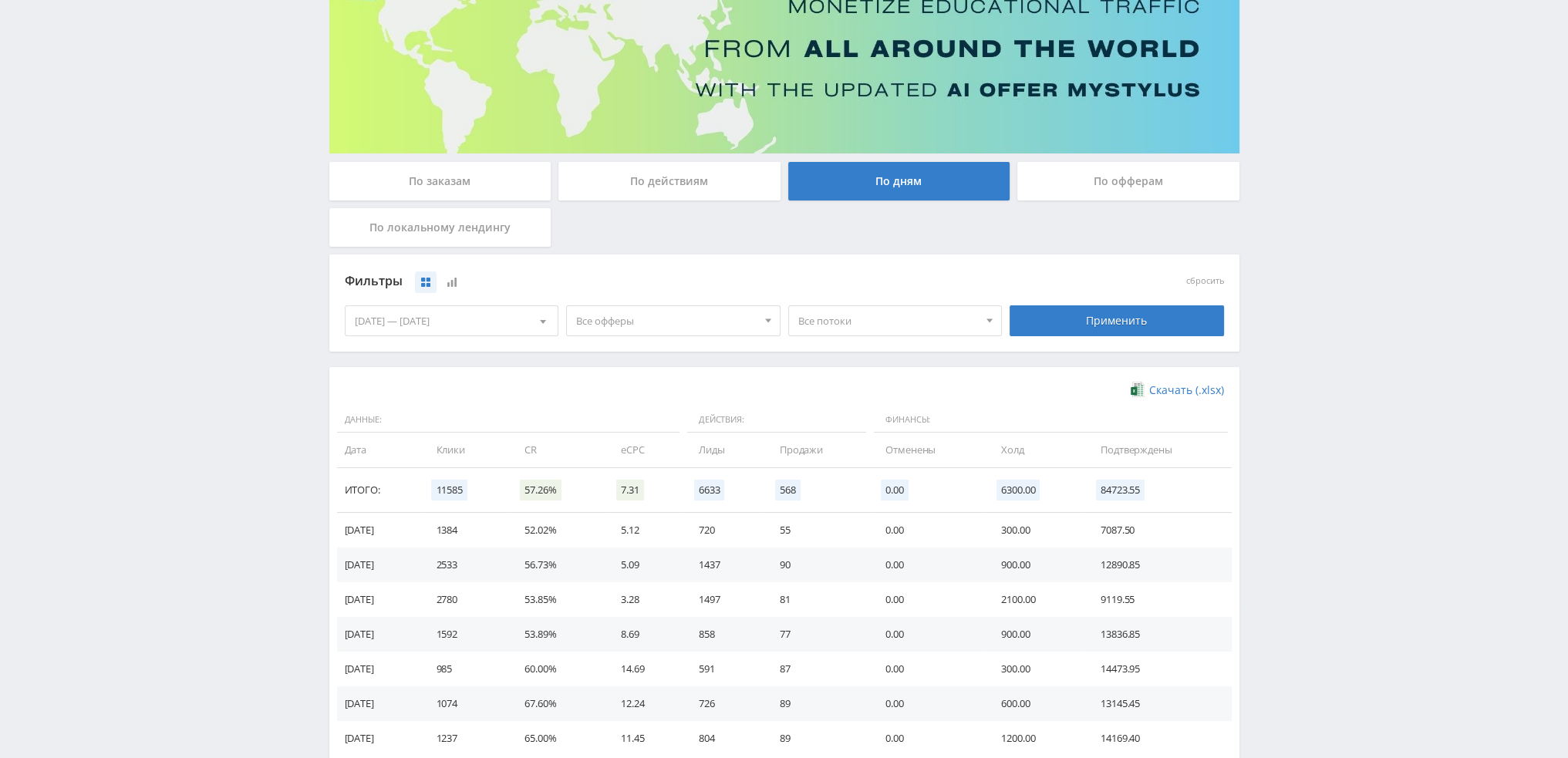
scroll to position [154, 0]
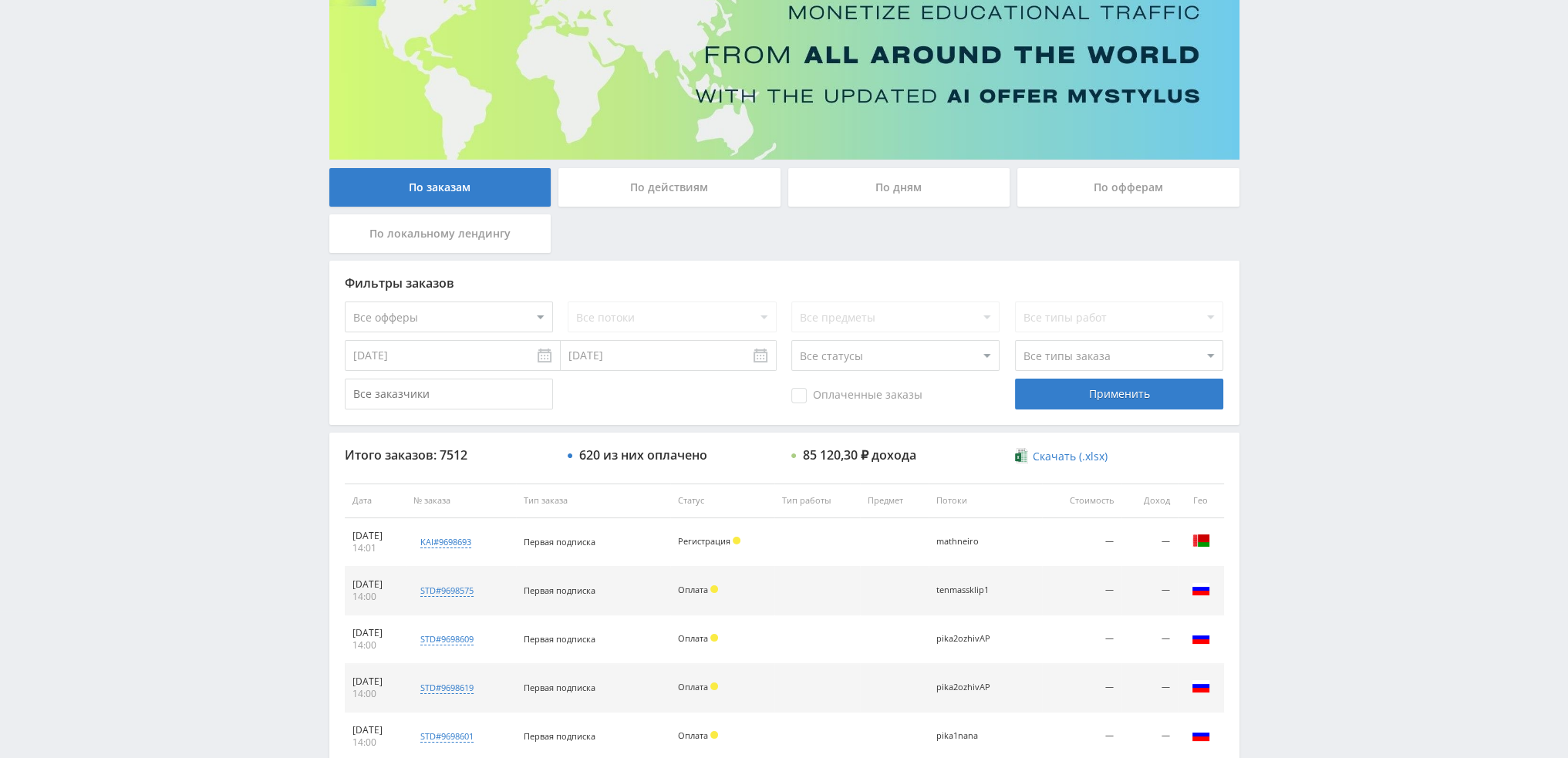
scroll to position [385, 0]
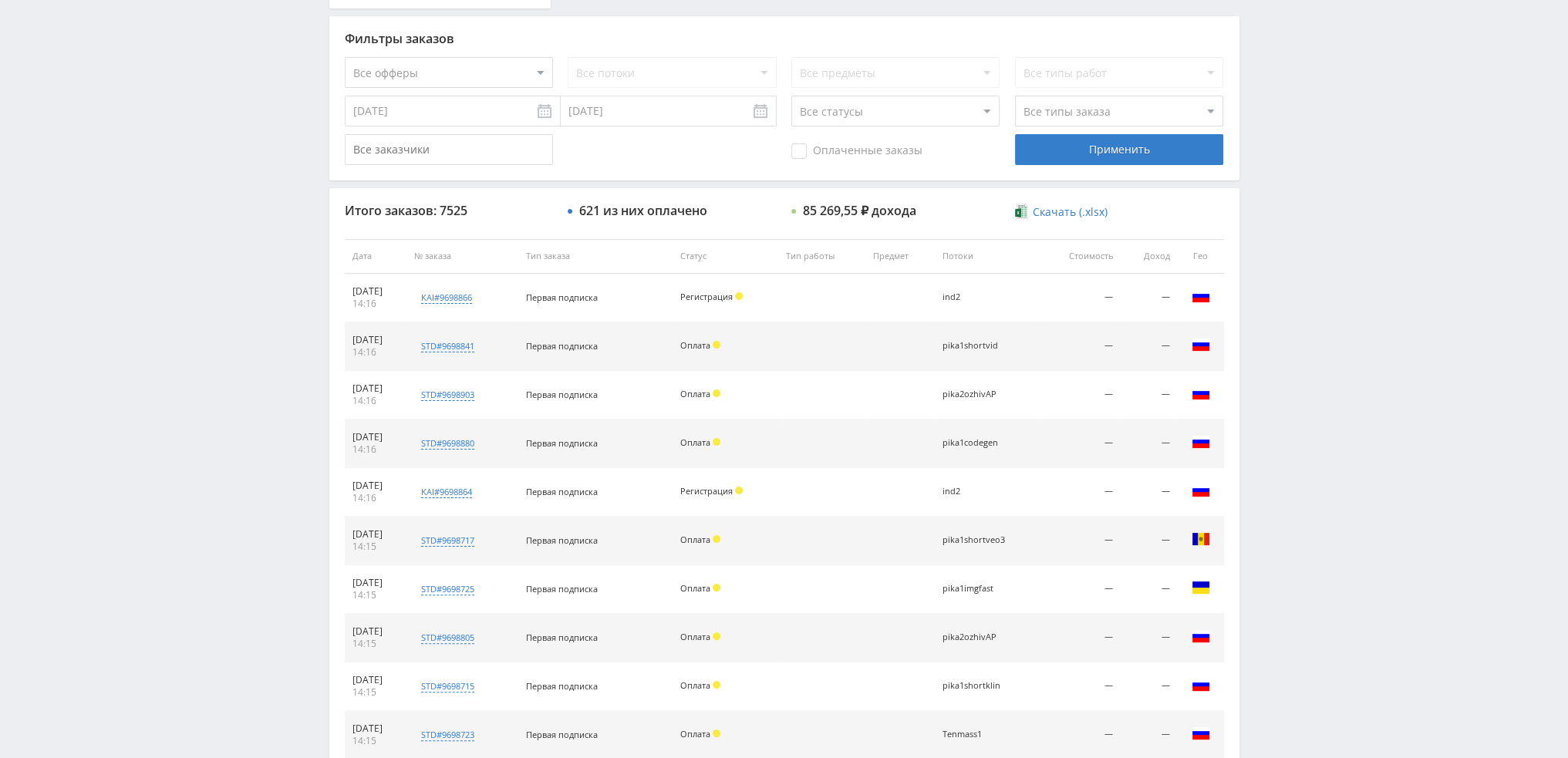
scroll to position [534, 0]
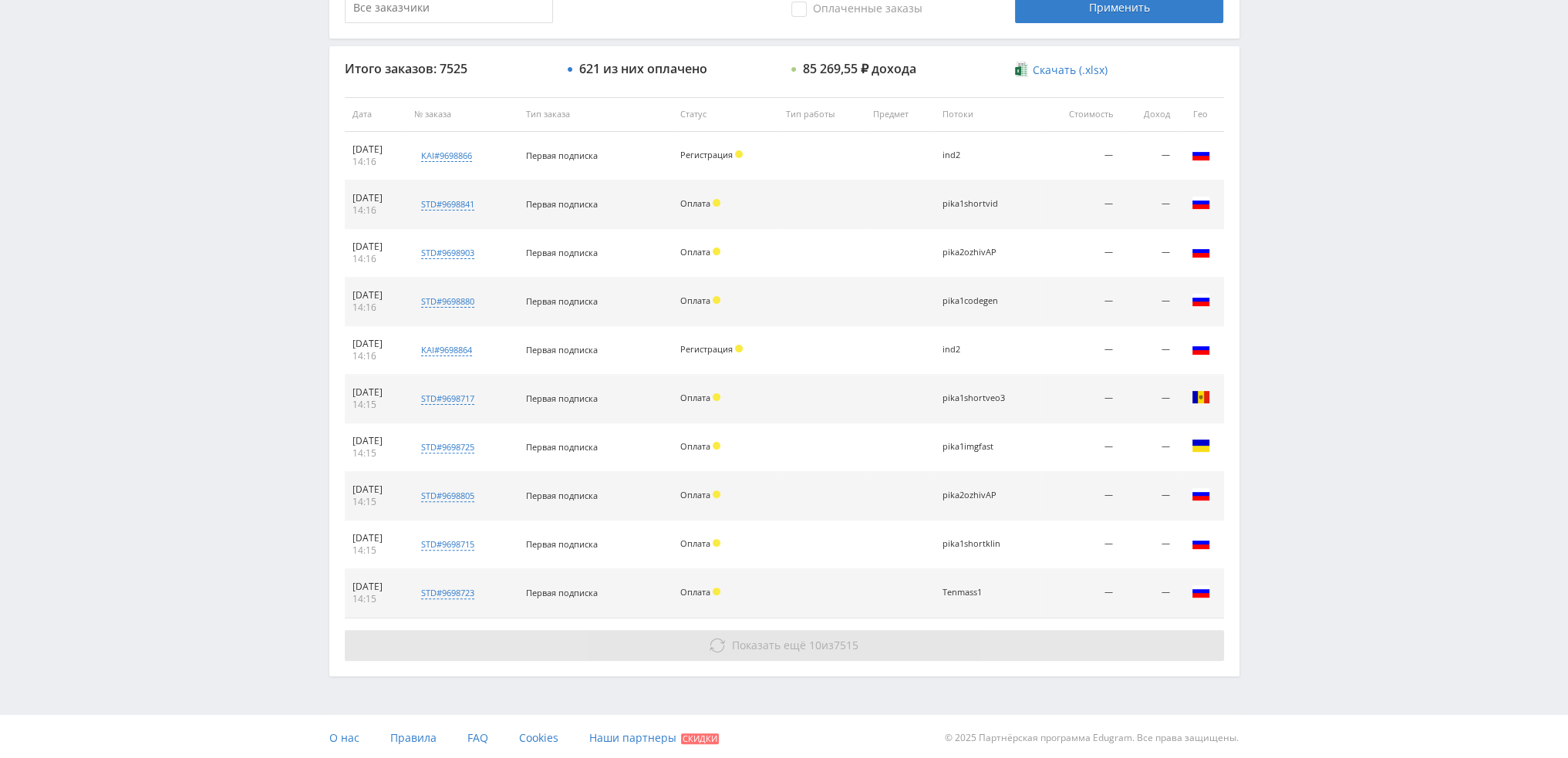
click at [747, 644] on span "Показать ещё" at bounding box center [768, 645] width 74 height 14
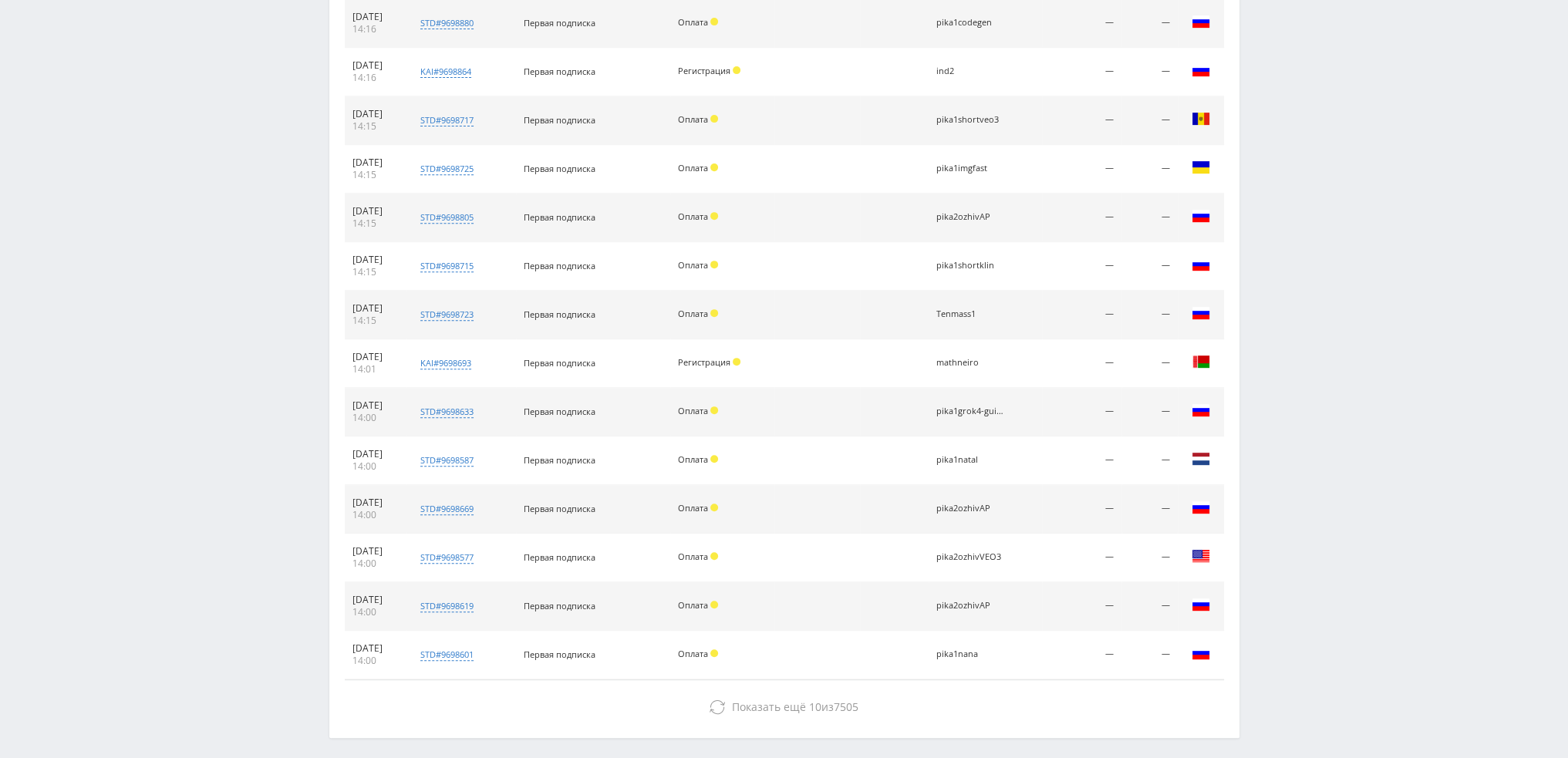
scroll to position [873, 0]
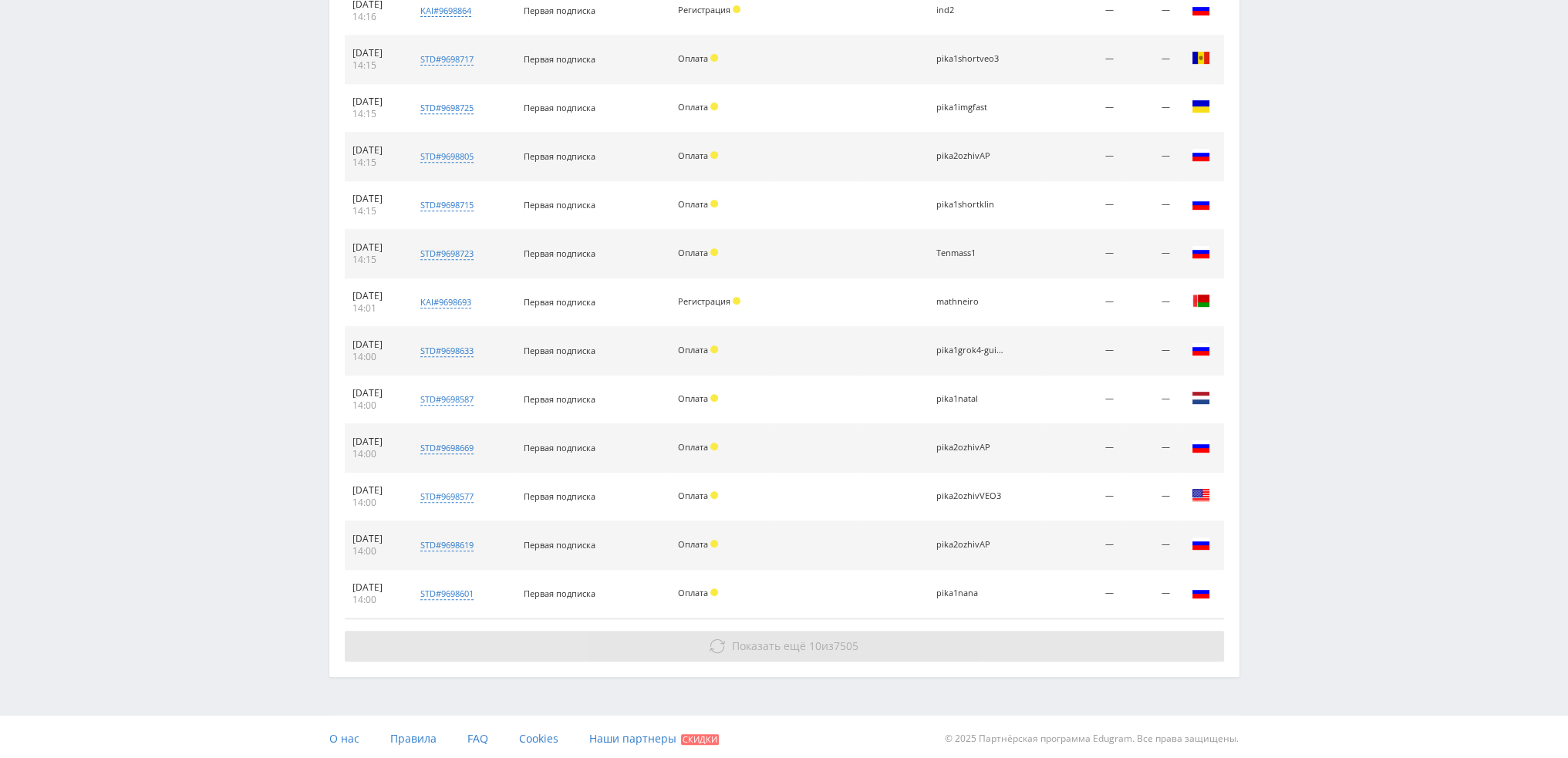
click at [817, 643] on span "Показать ещё 10 из 7505" at bounding box center [795, 645] width 126 height 14
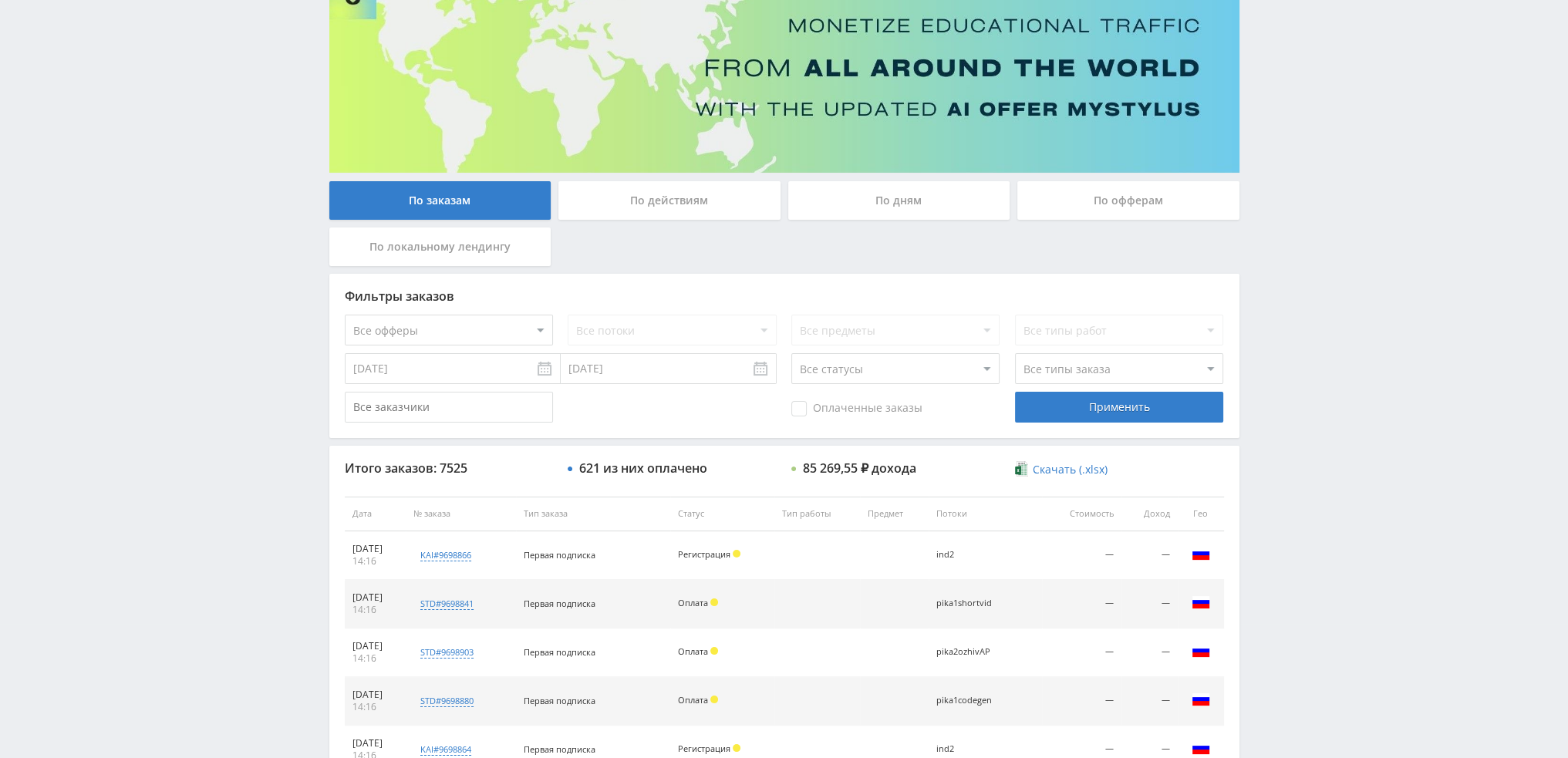
scroll to position [0, 0]
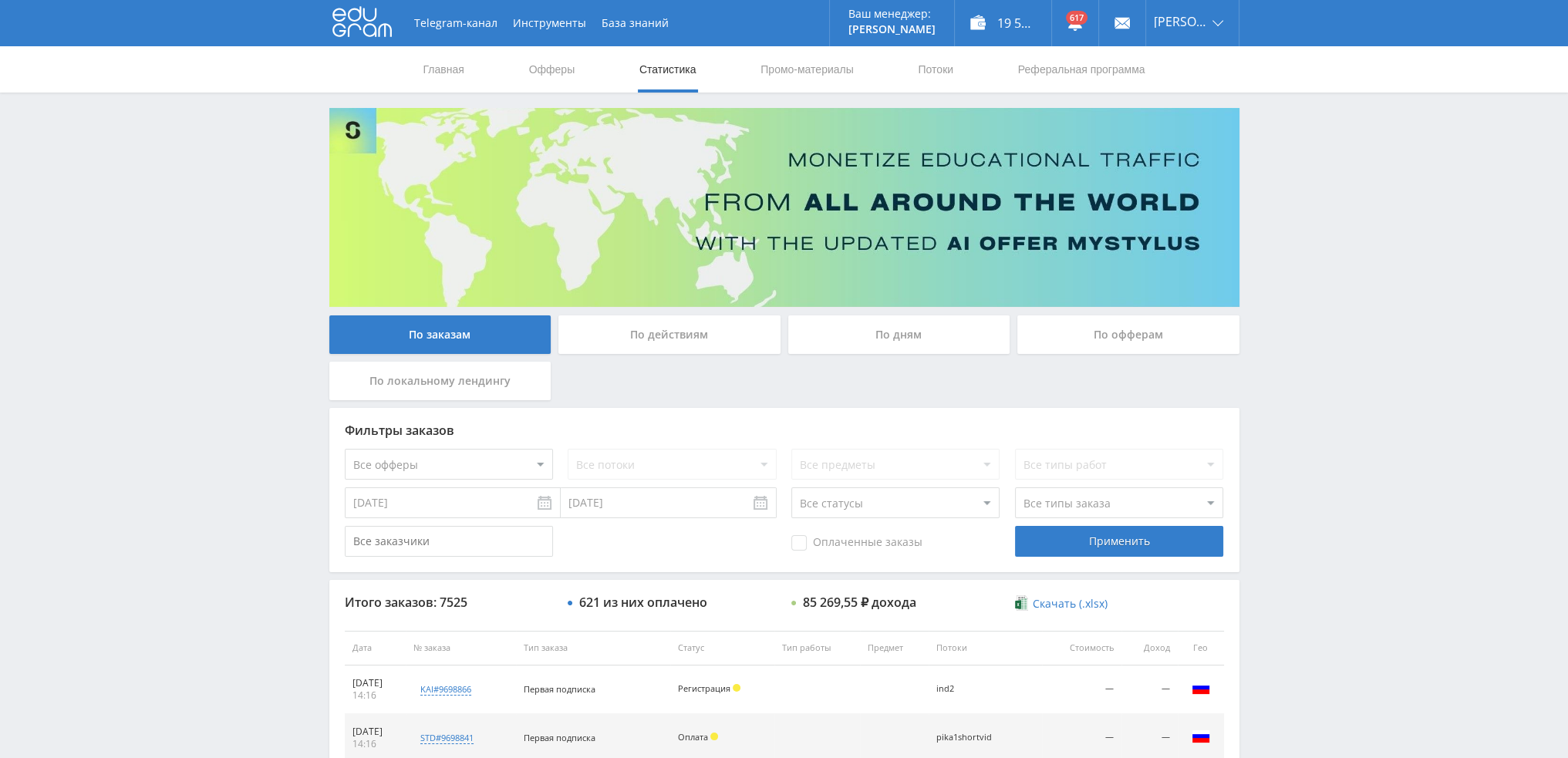
click at [920, 326] on div "По дням" at bounding box center [900, 335] width 222 height 39
click at [0, 0] on input "По дням" at bounding box center [0, 0] width 0 height 0
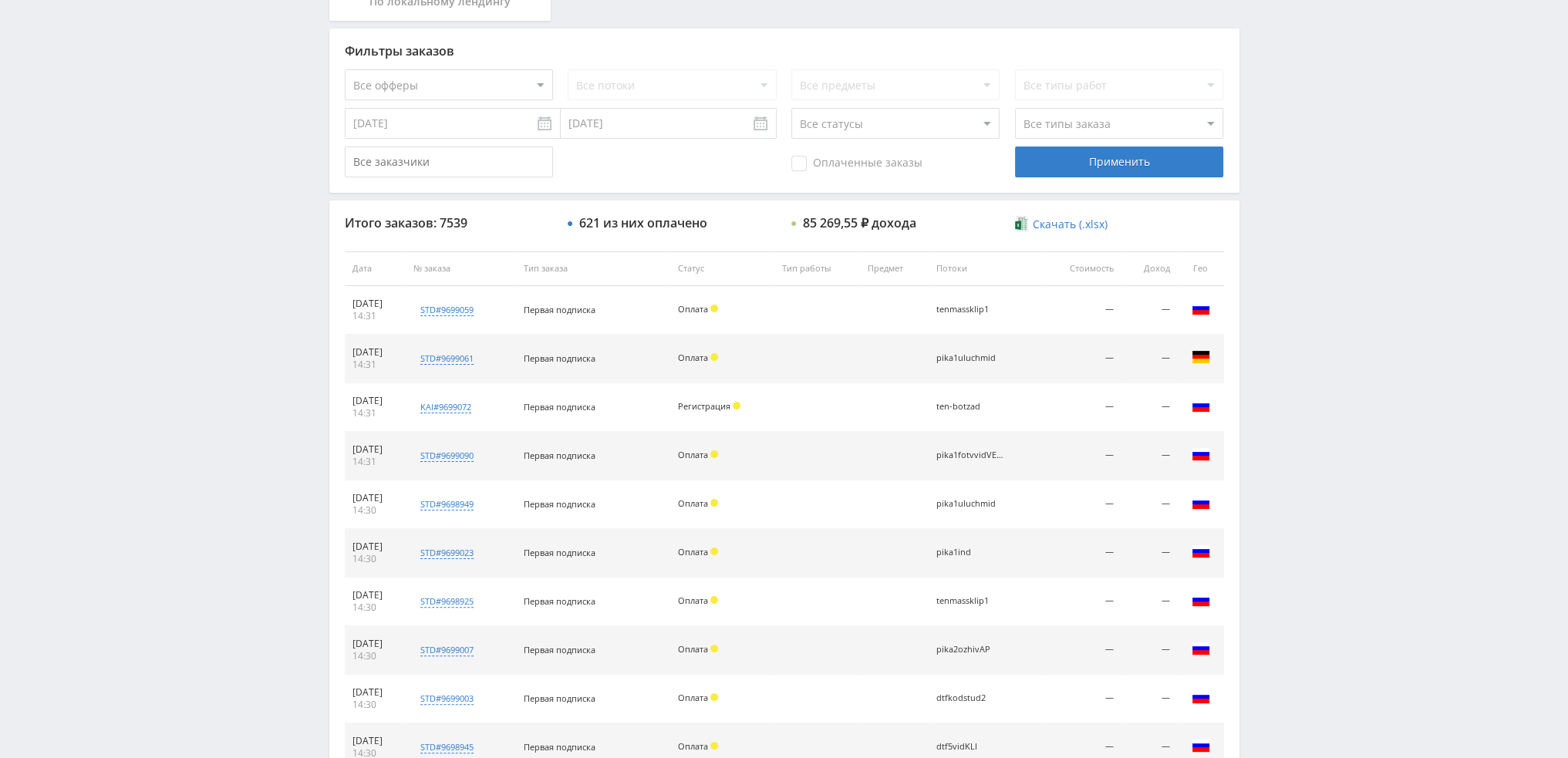
scroll to position [534, 0]
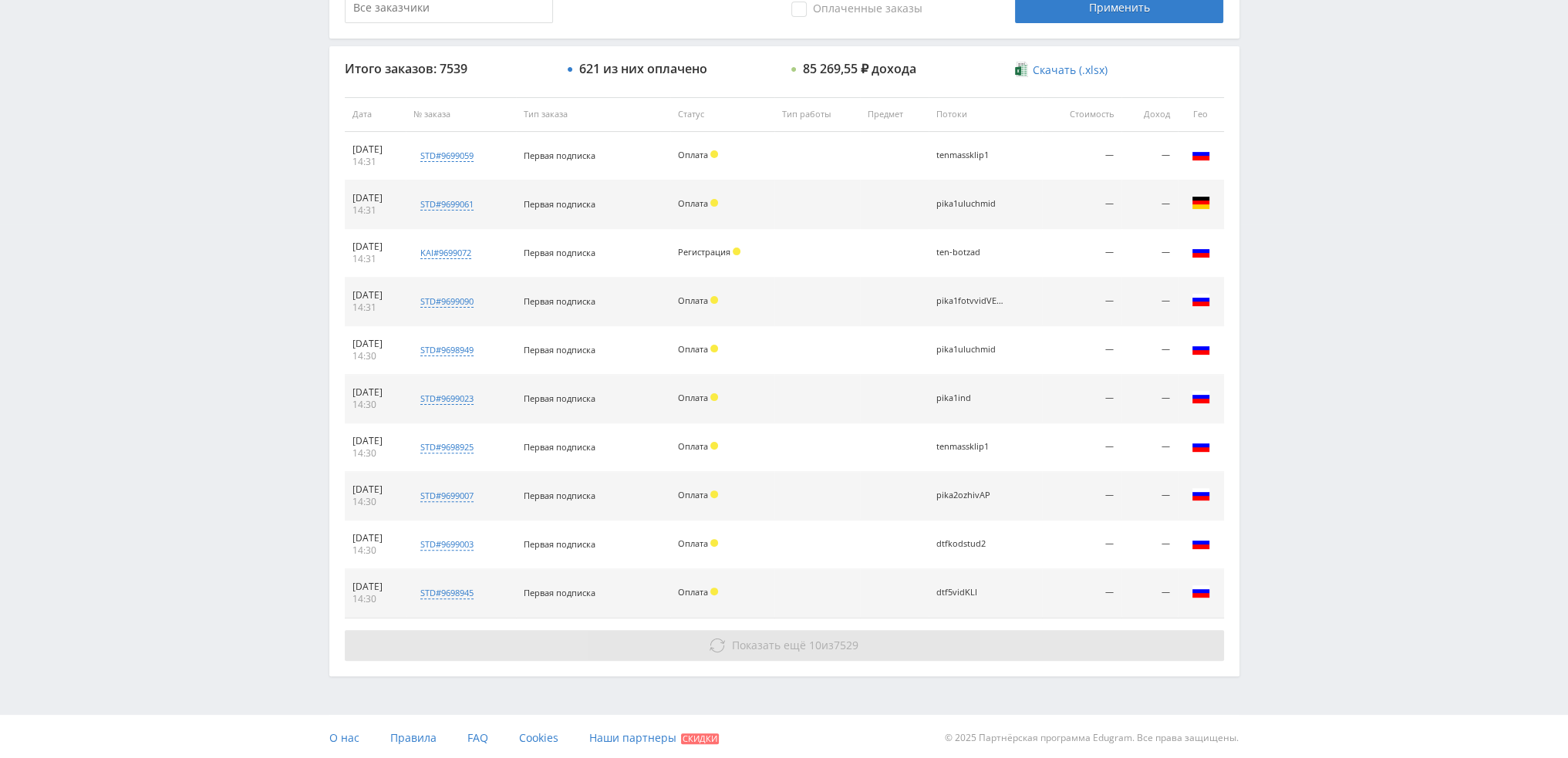
click at [861, 641] on button "Показать ещё 10 из 7529" at bounding box center [784, 645] width 879 height 30
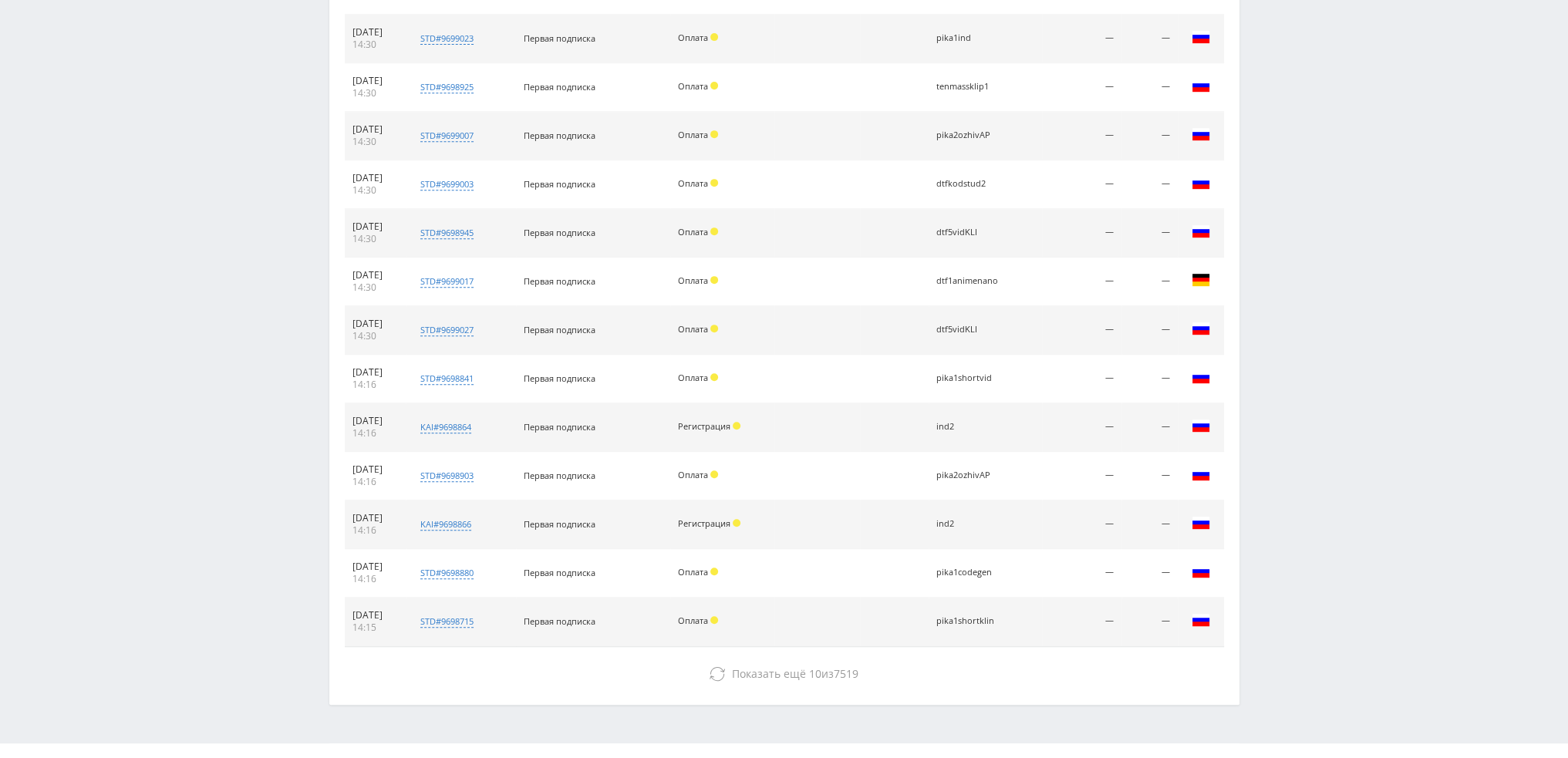
scroll to position [919, 0]
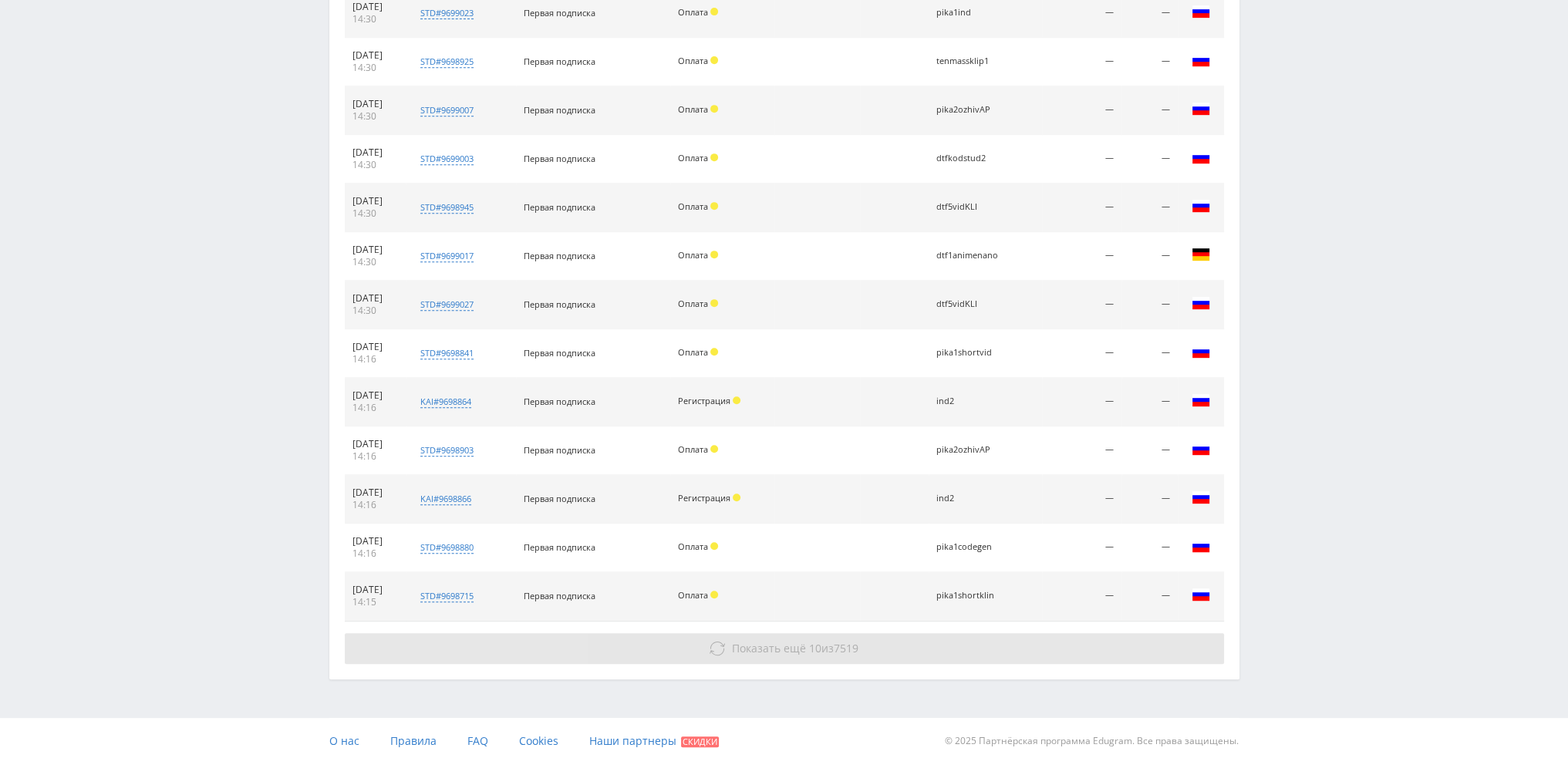
click at [853, 642] on span "7519" at bounding box center [845, 648] width 25 height 14
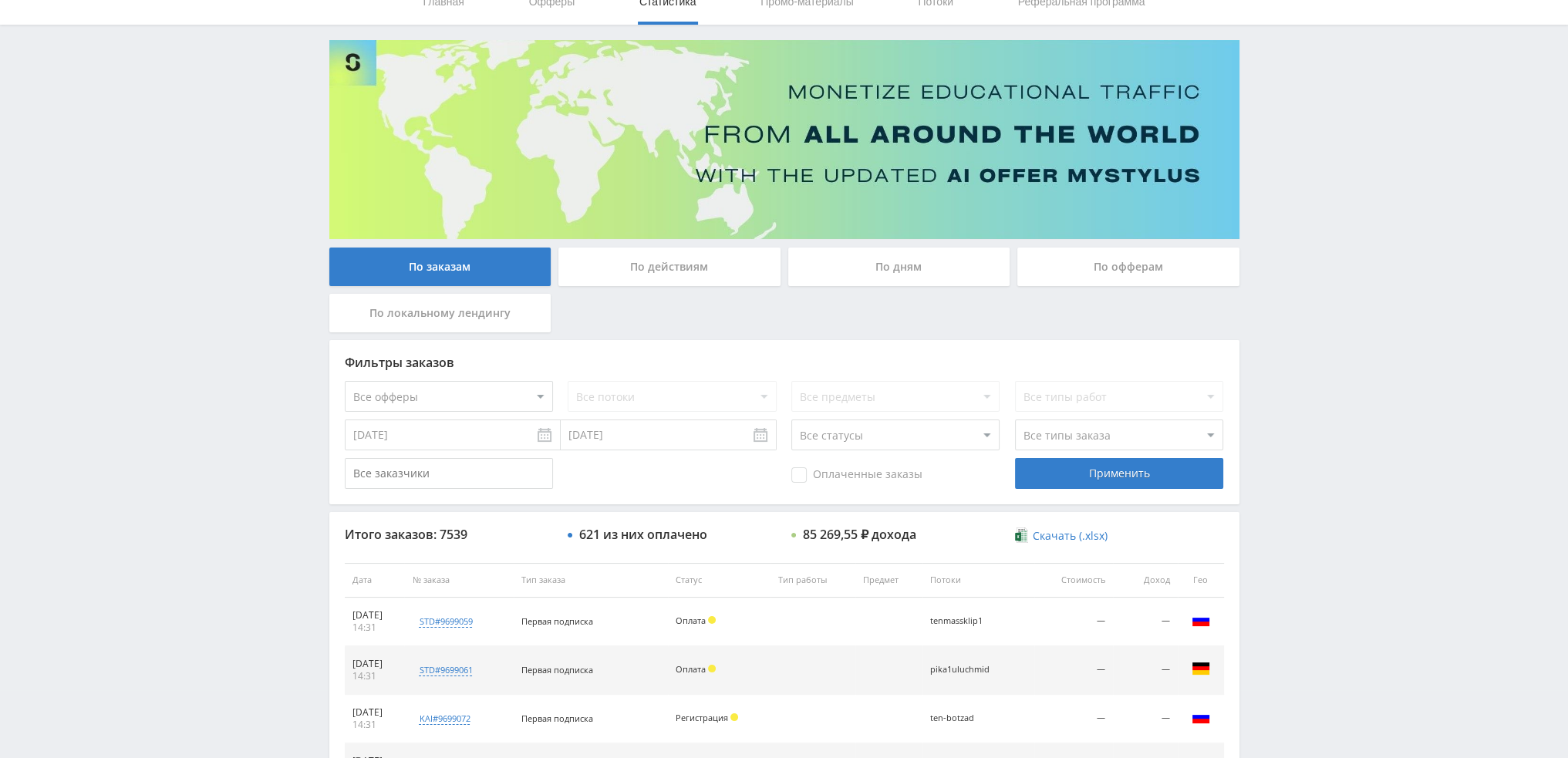
scroll to position [47, 0]
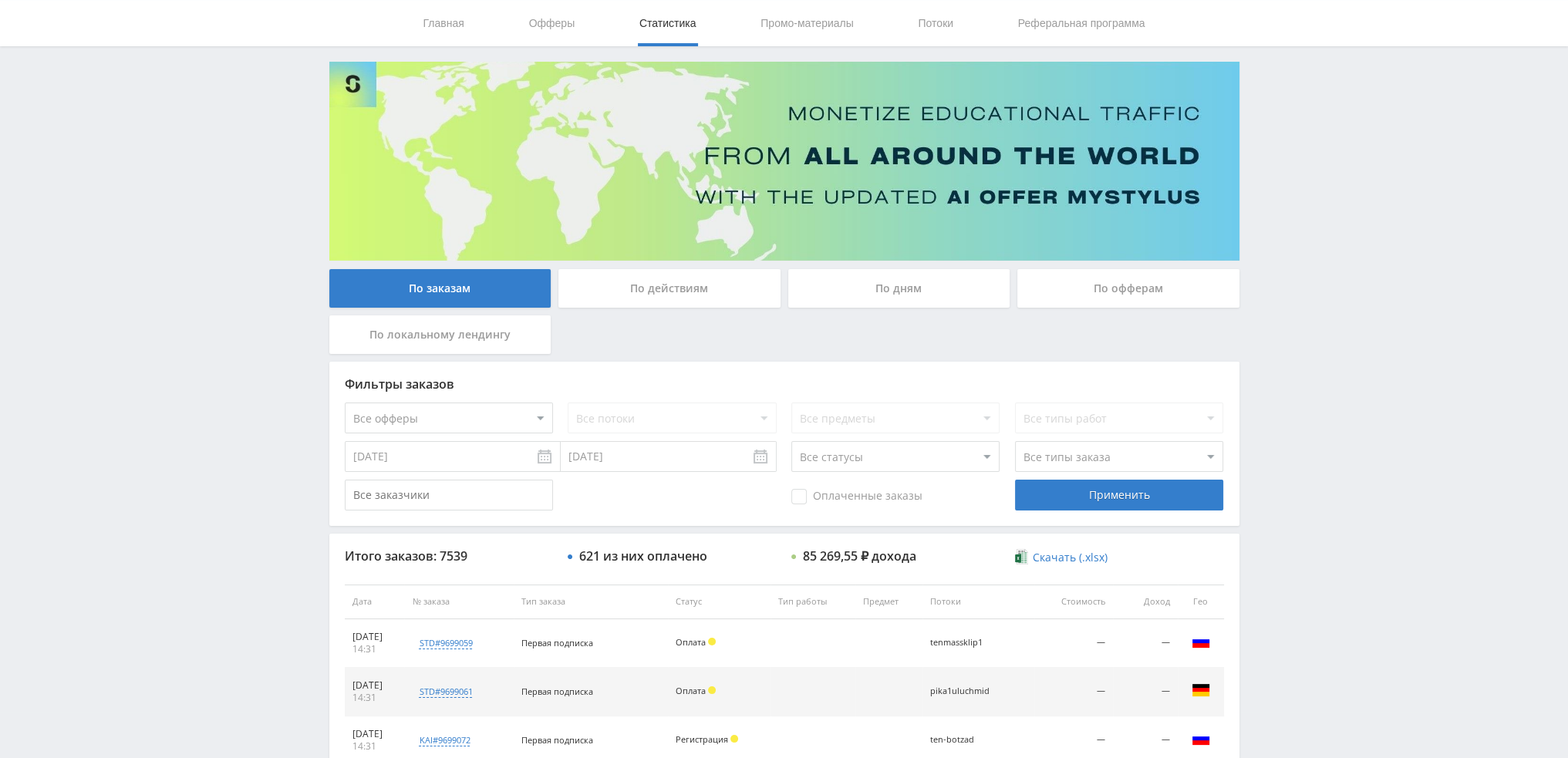
click at [870, 284] on div "По дням" at bounding box center [900, 289] width 222 height 39
click at [0, 0] on input "По дням" at bounding box center [0, 0] width 0 height 0
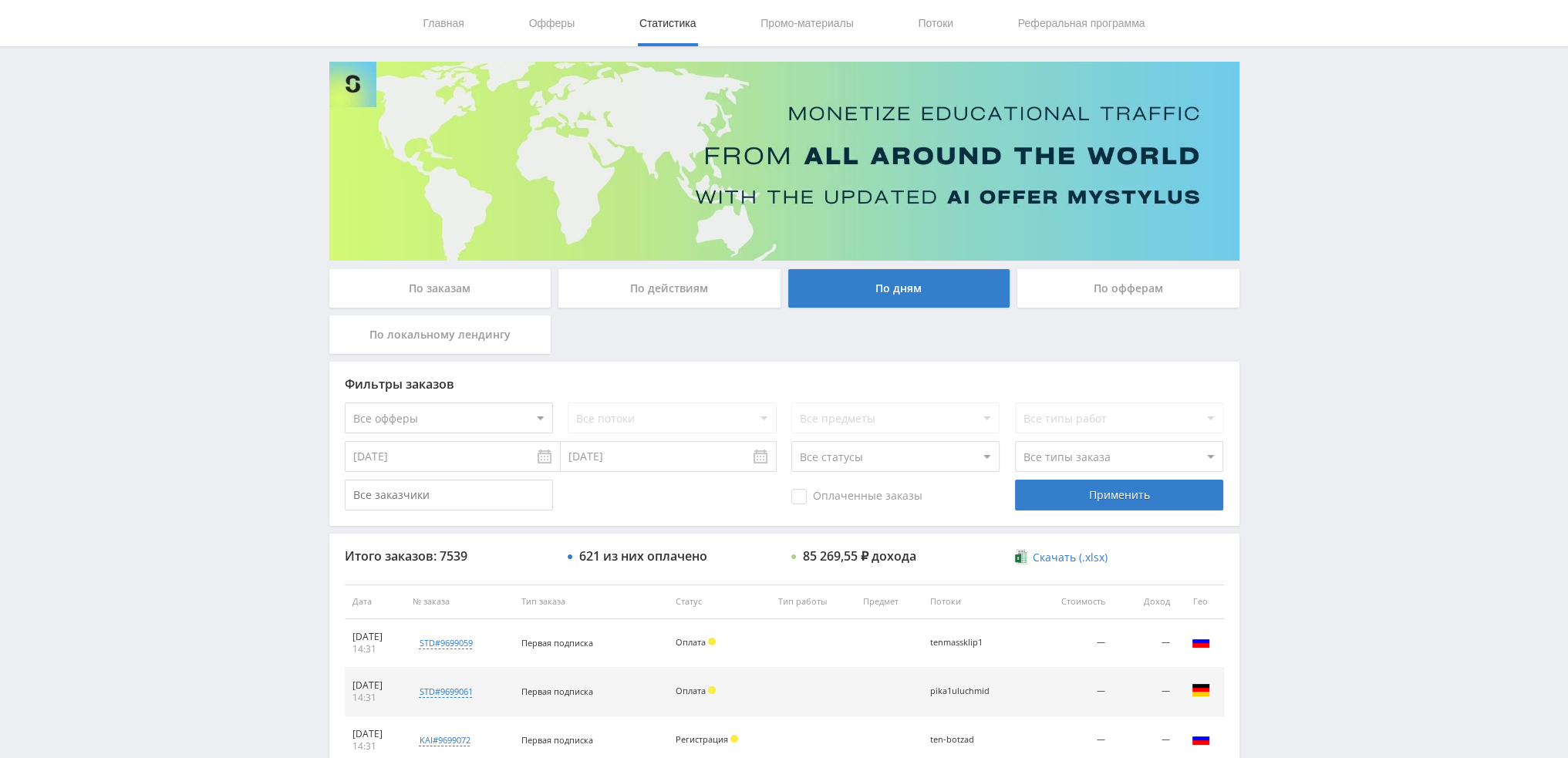
scroll to position [0, 0]
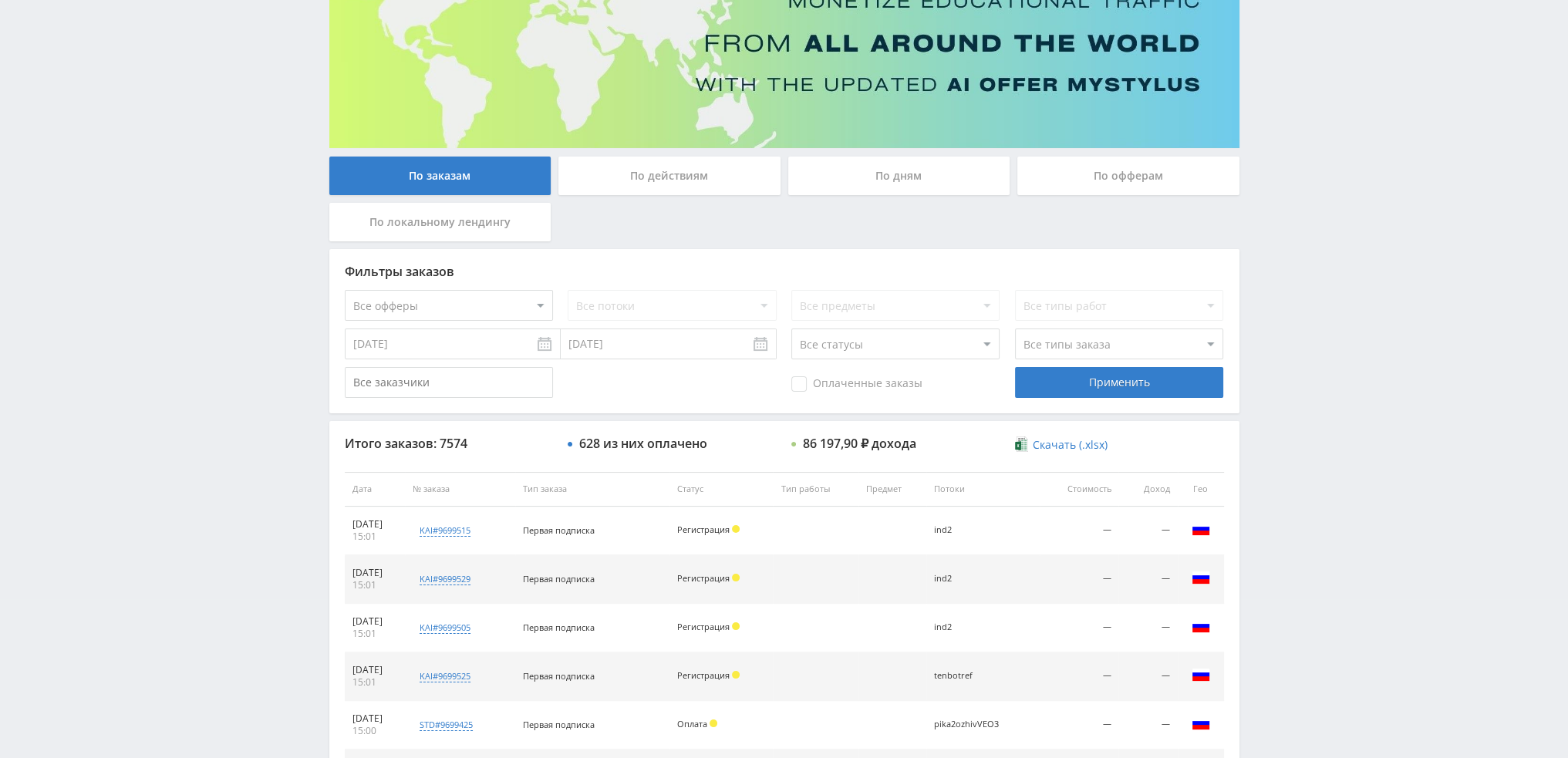
scroll to position [148, 0]
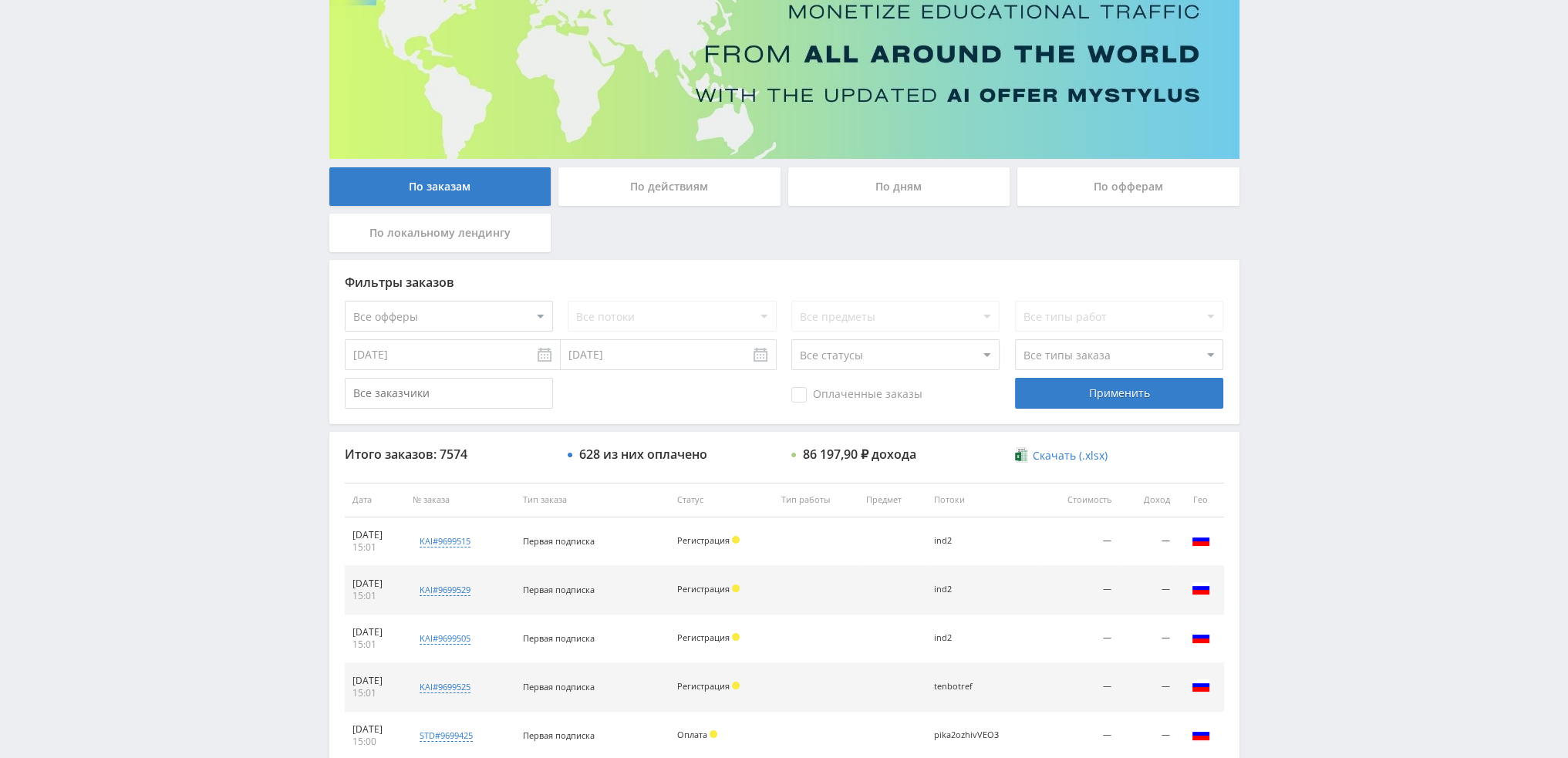
click at [904, 174] on div "По дням" at bounding box center [900, 187] width 222 height 39
click at [0, 0] on input "По дням" at bounding box center [0, 0] width 0 height 0
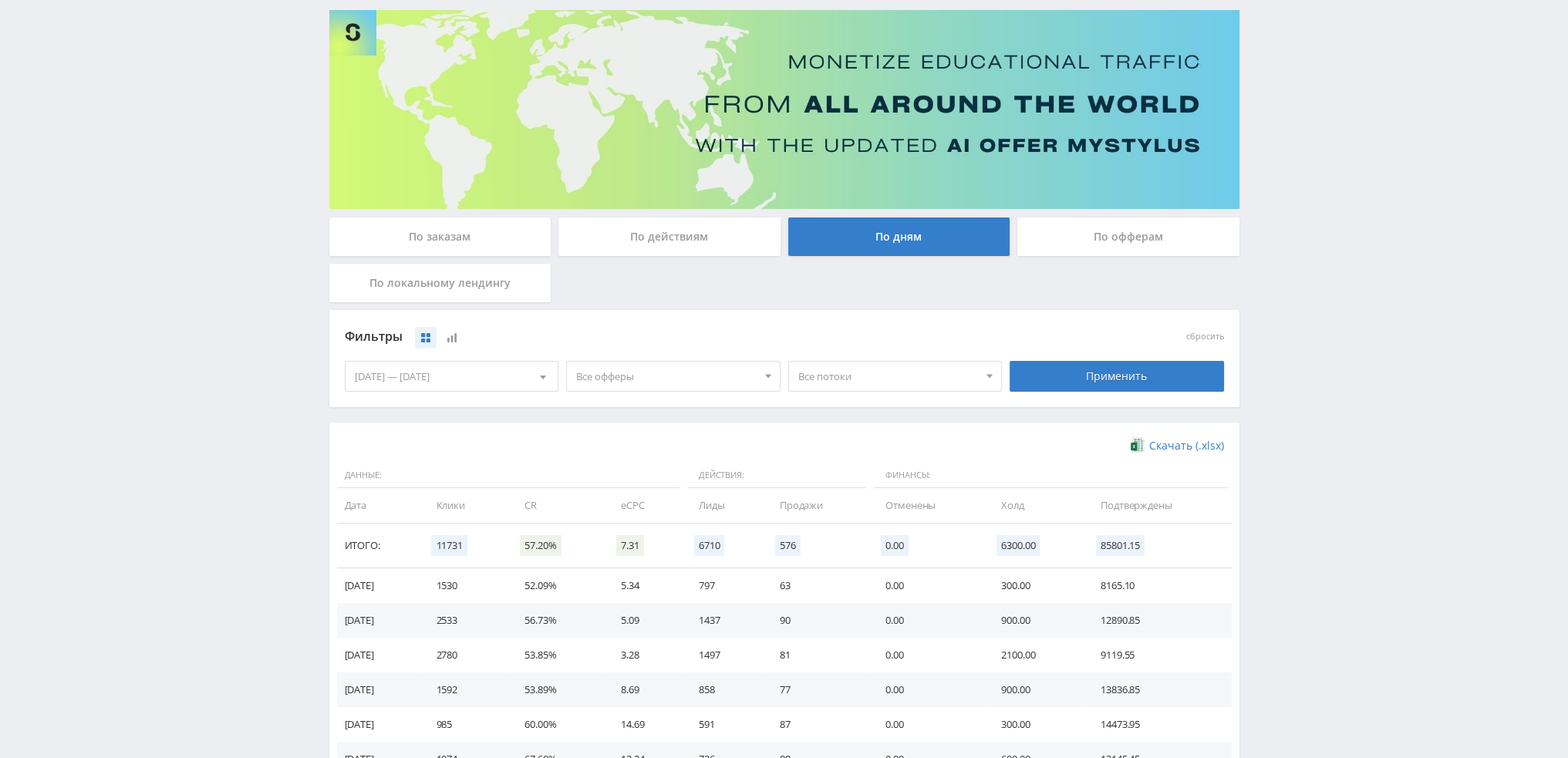
scroll to position [77, 0]
